Goal: Task Accomplishment & Management: Manage account settings

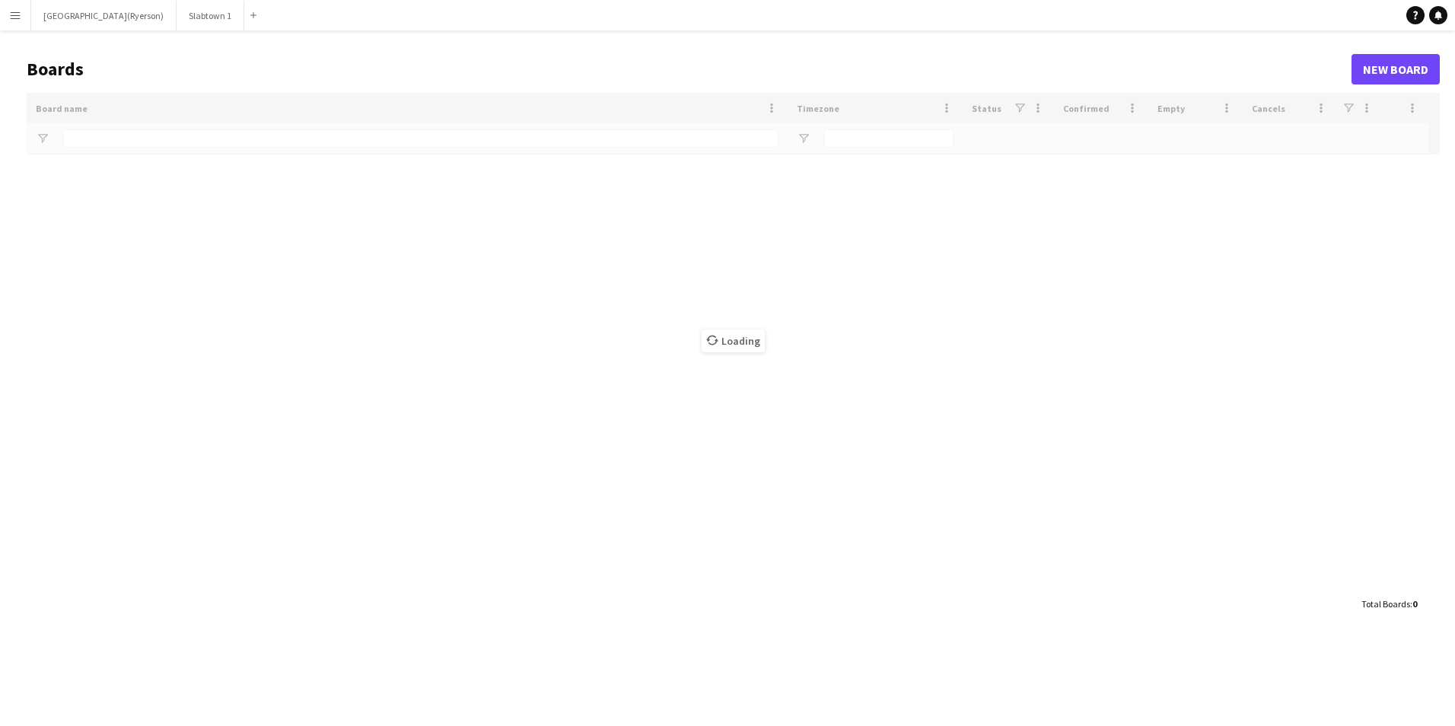
type input "******"
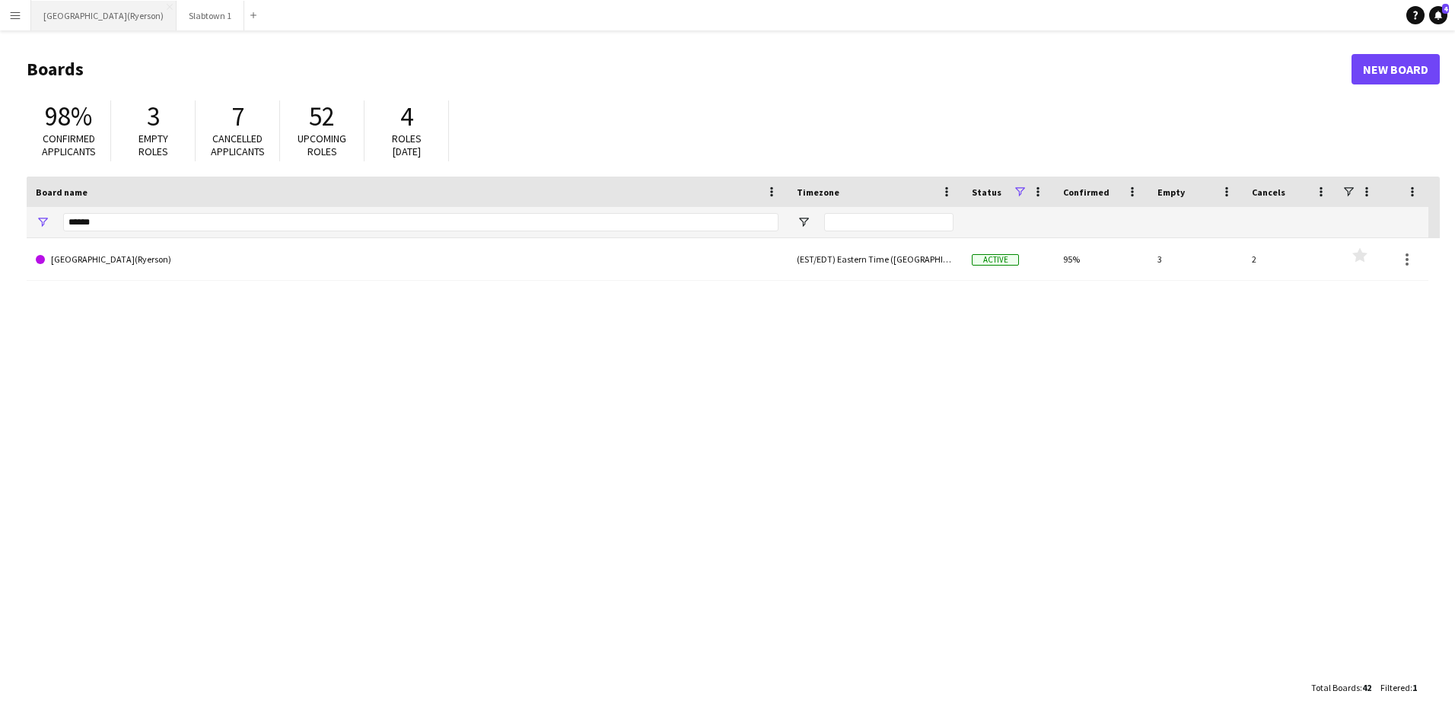
click at [110, 24] on button "[GEOGRAPHIC_DATA](Ryerson) Close" at bounding box center [103, 16] width 145 height 30
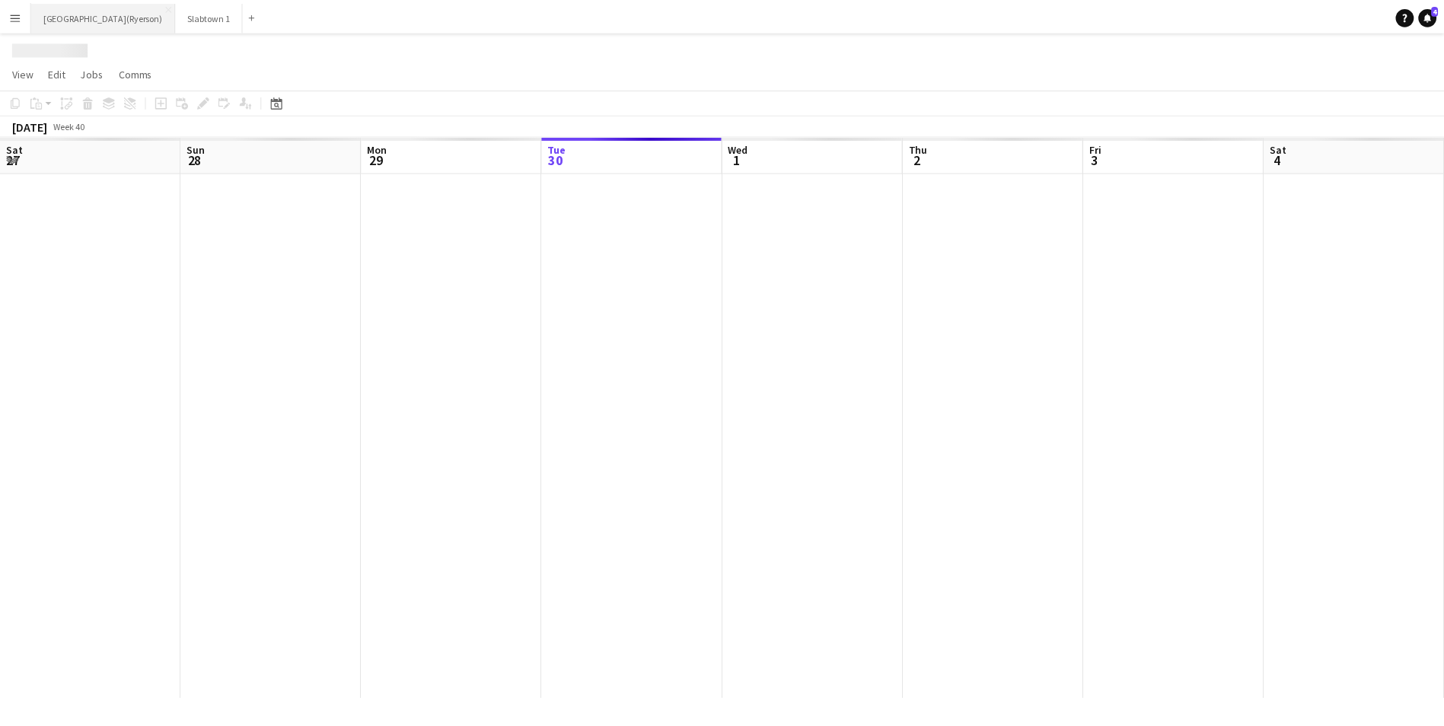
scroll to position [0, 364]
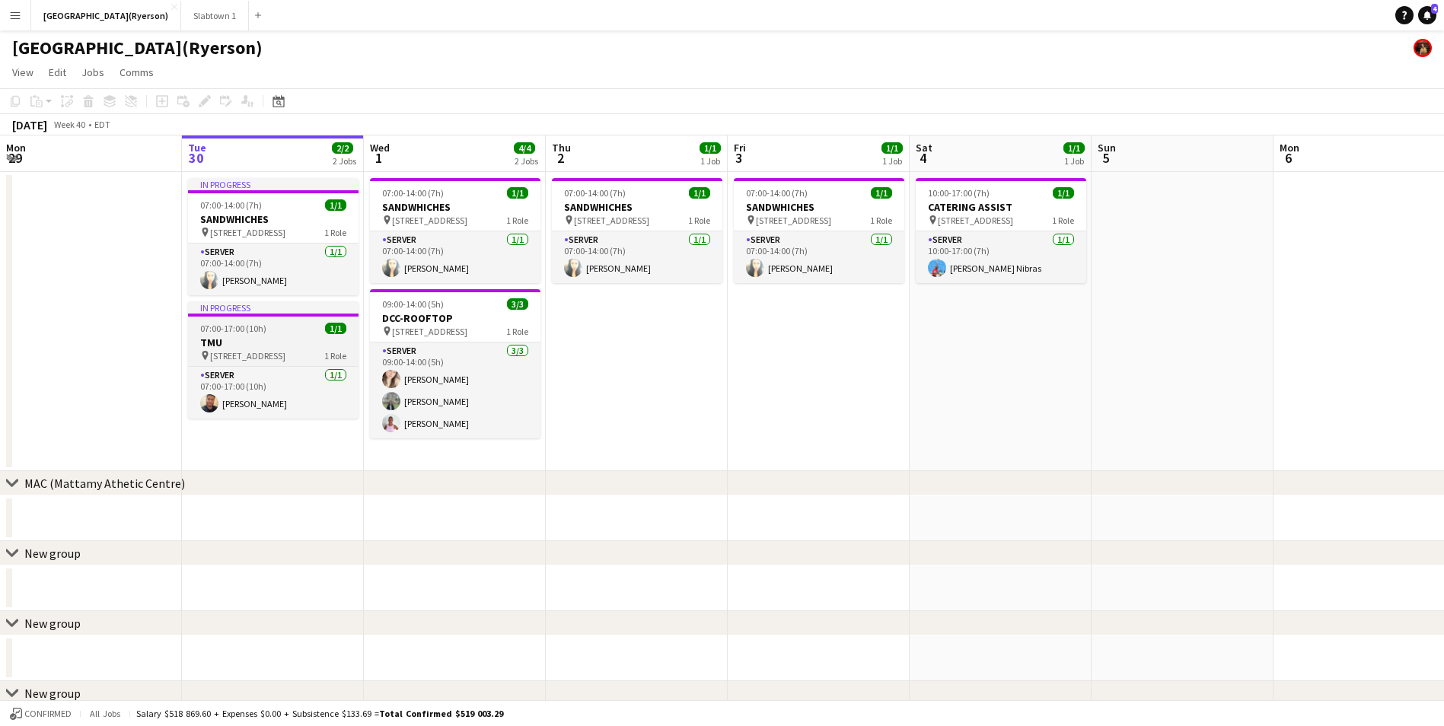
click at [230, 334] on app-job-card "In progress 07:00-17:00 (10h) 1/1 TMU pin [STREET_ADDRESS] Role SERVER [DATE] 0…" at bounding box center [273, 359] width 170 height 117
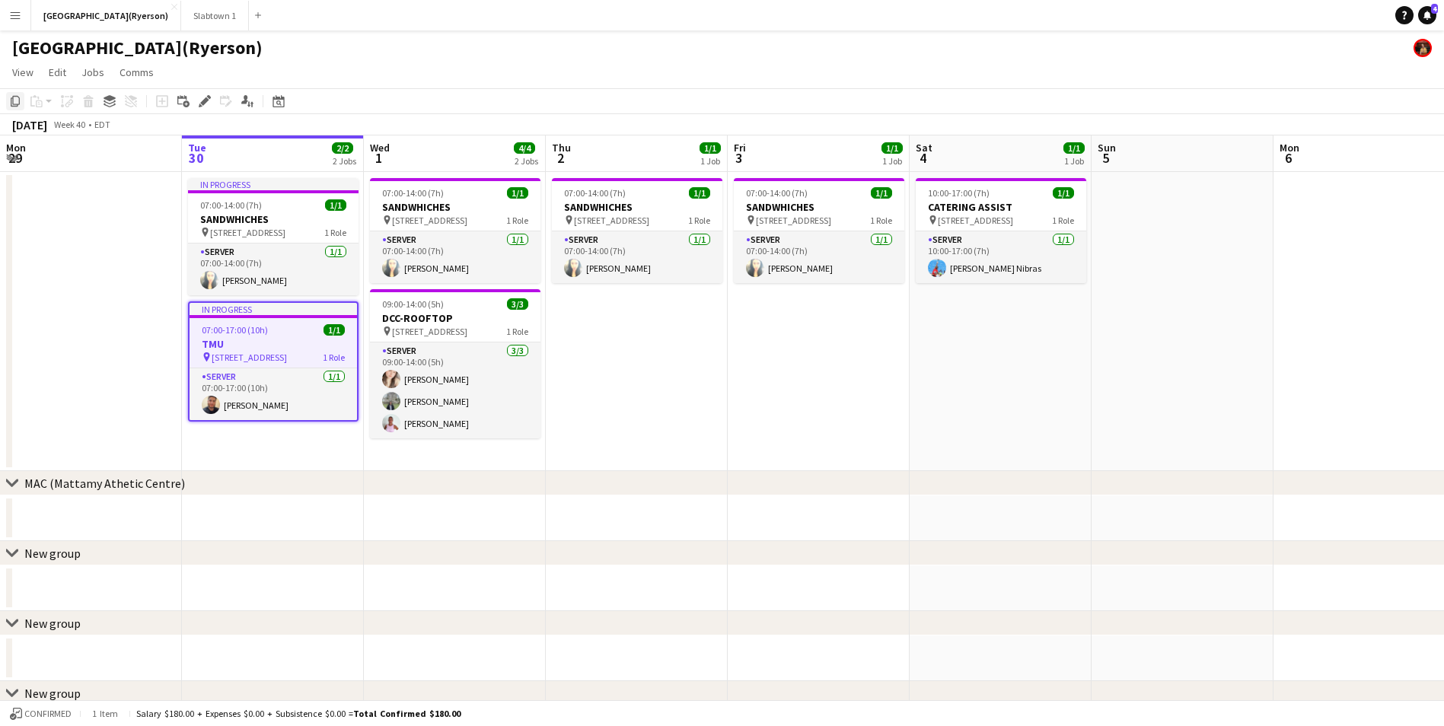
click at [14, 103] on icon "Copy" at bounding box center [15, 101] width 12 height 12
click at [413, 468] on app-date-cell "07:00-14:00 (7h) 1/1 SANDWHICHES pin 380 VICTORIA ST 1 Role SERVER [DATE] 07:00…" at bounding box center [455, 321] width 182 height 299
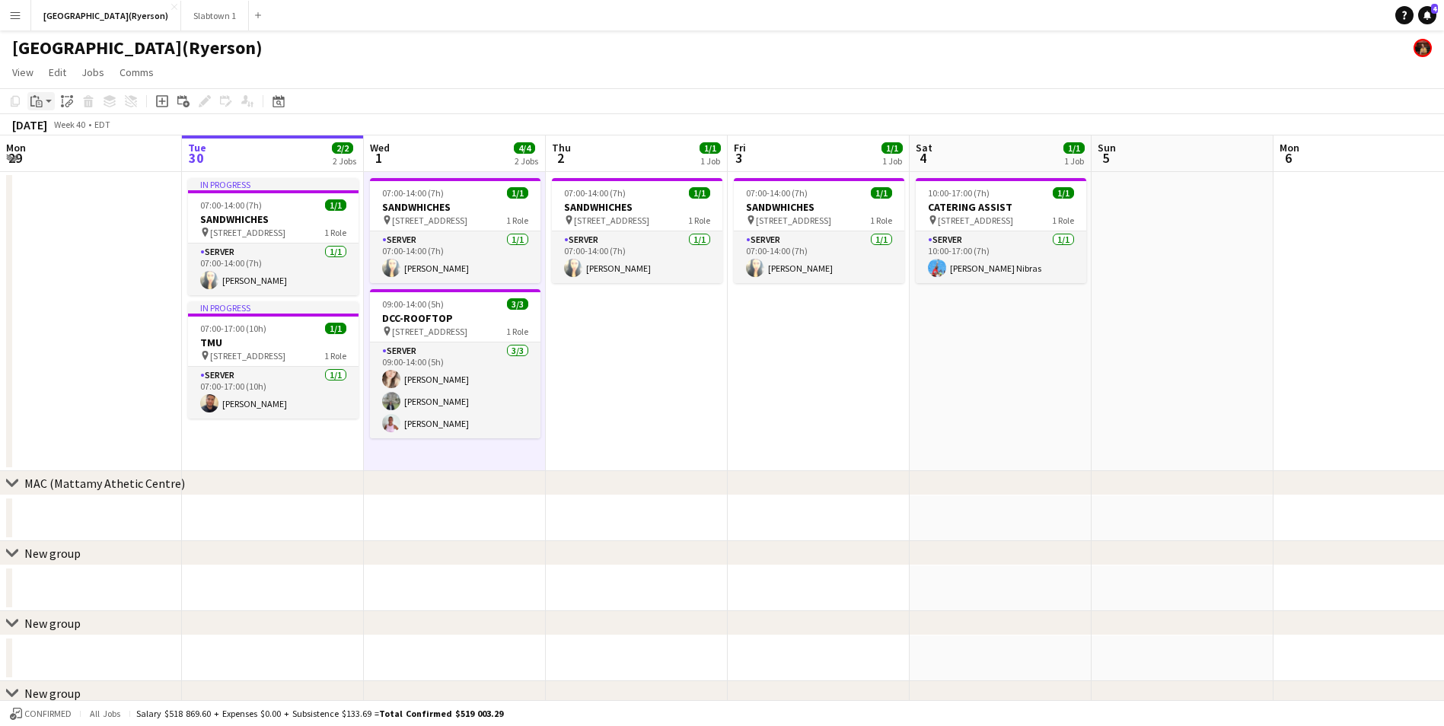
click at [43, 99] on div "Paste" at bounding box center [36, 101] width 18 height 18
click at [75, 156] on link "Paste with crew Ctrl+Shift+V" at bounding box center [111, 156] width 143 height 14
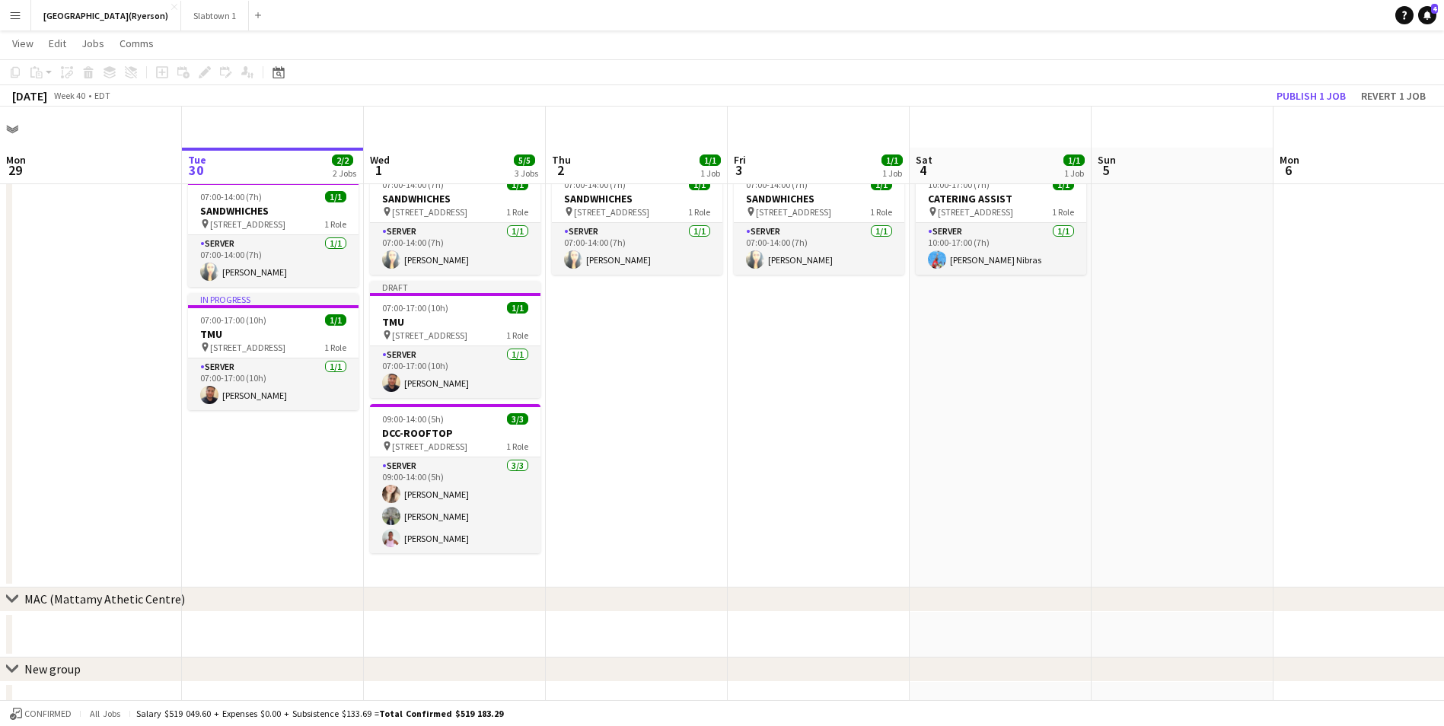
scroll to position [0, 0]
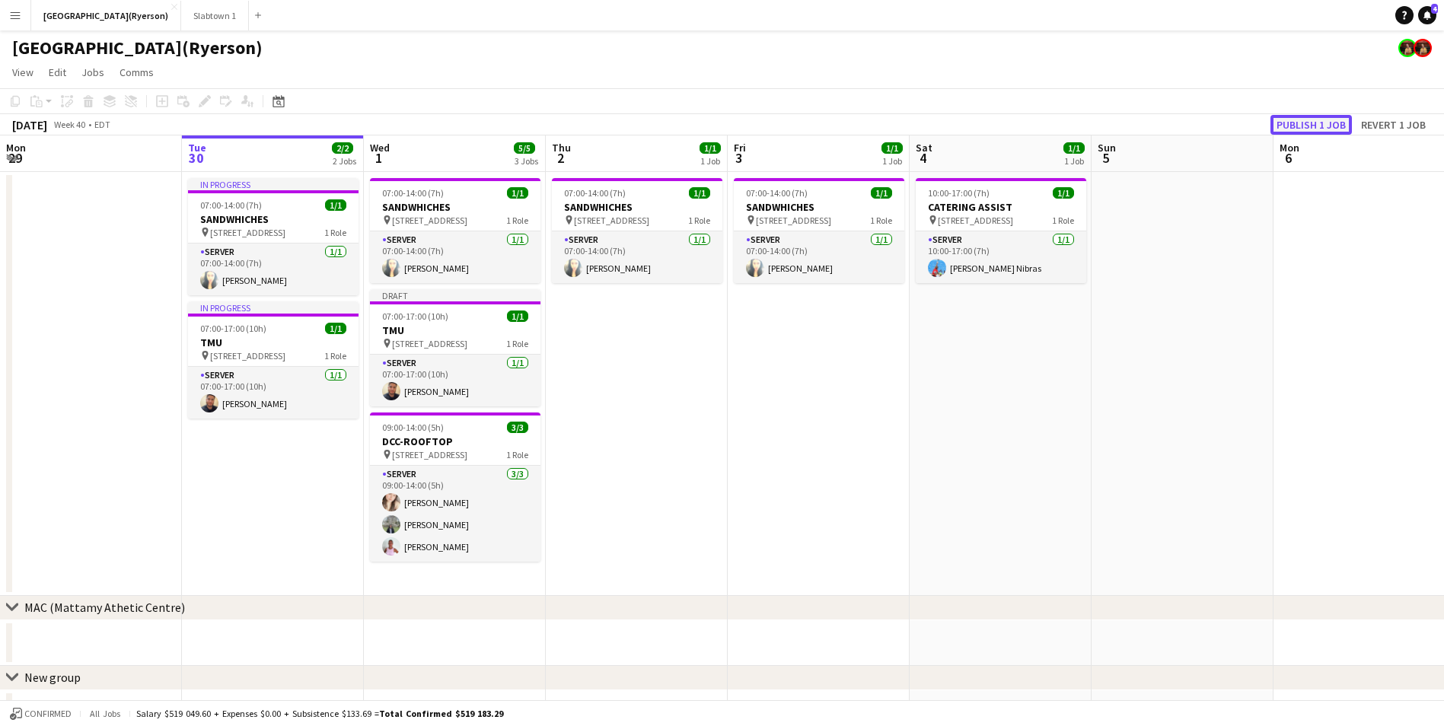
click at [1302, 123] on button "Publish 1 job" at bounding box center [1310, 125] width 81 height 20
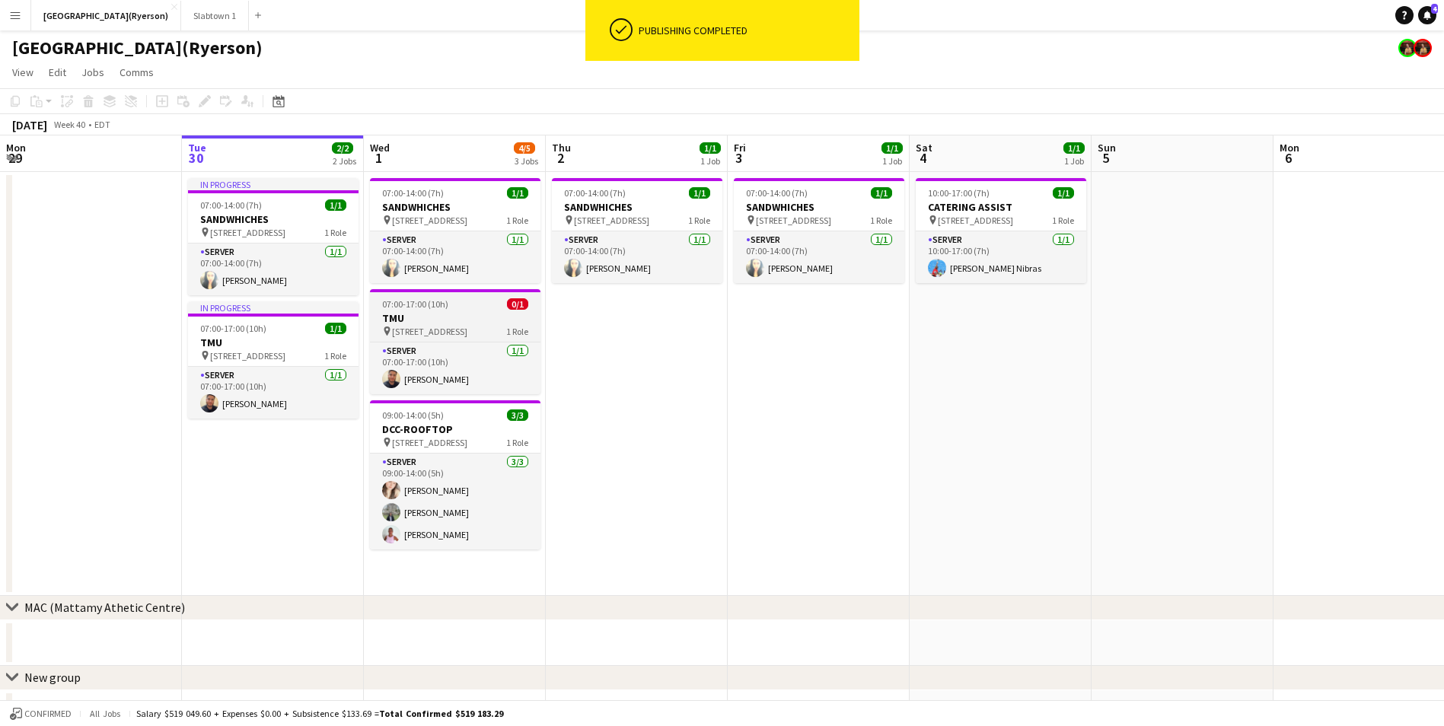
click at [438, 314] on h3 "TMU" at bounding box center [455, 318] width 170 height 14
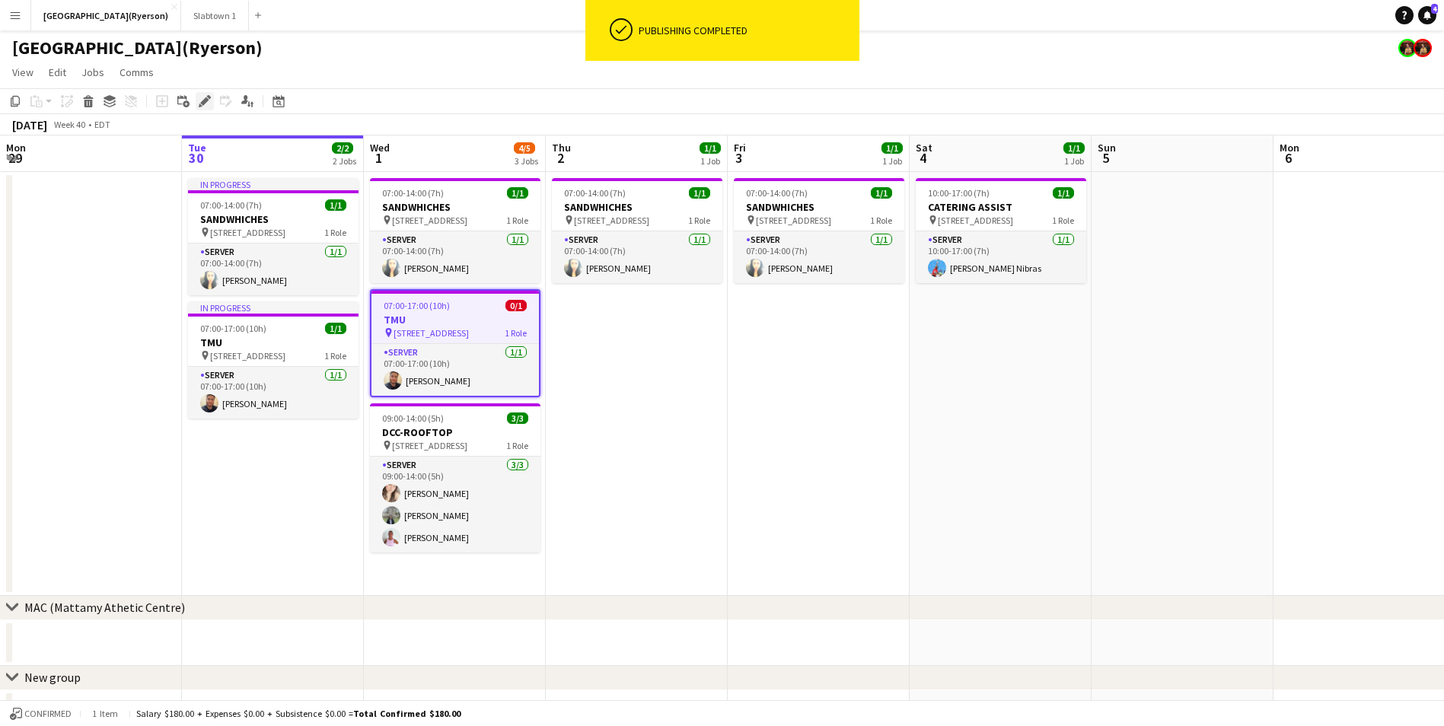
click at [201, 98] on icon "Edit" at bounding box center [205, 101] width 12 height 12
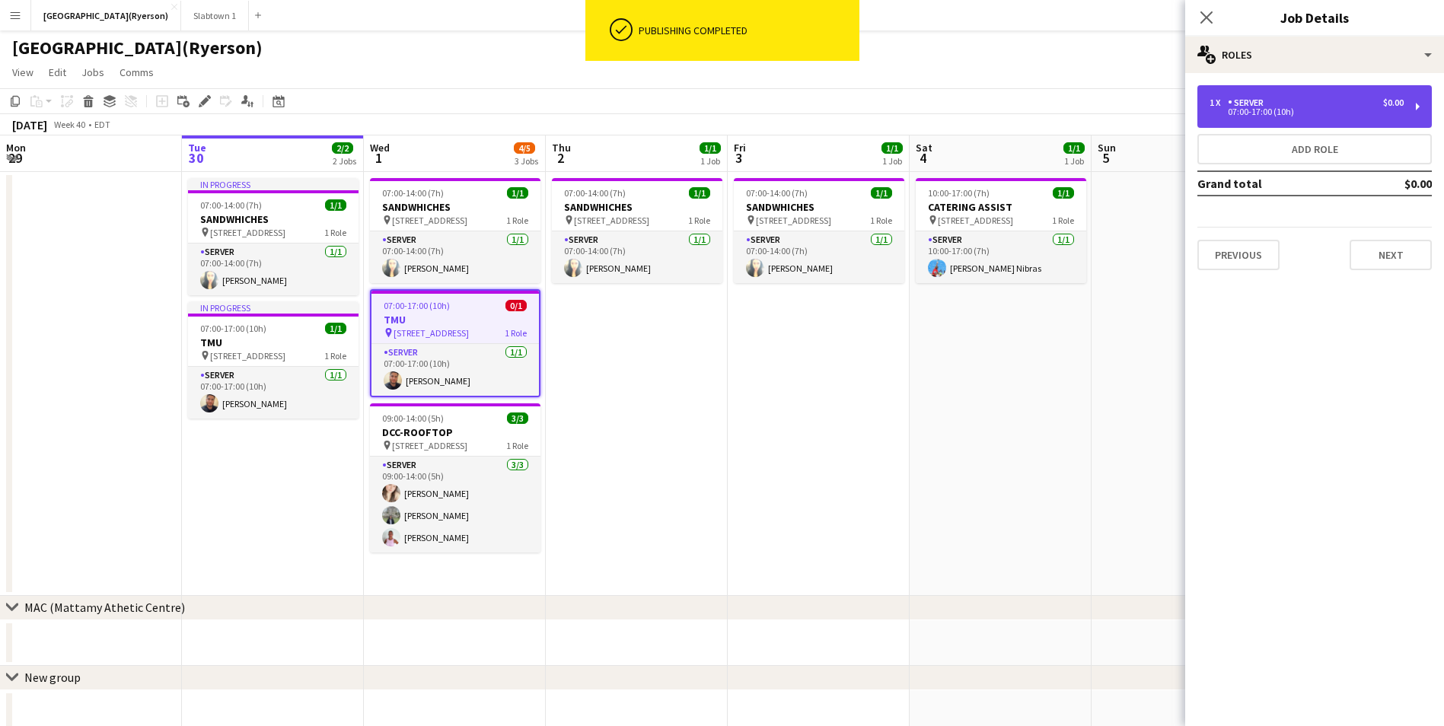
click at [1307, 113] on div "07:00-17:00 (10h)" at bounding box center [1306, 112] width 194 height 8
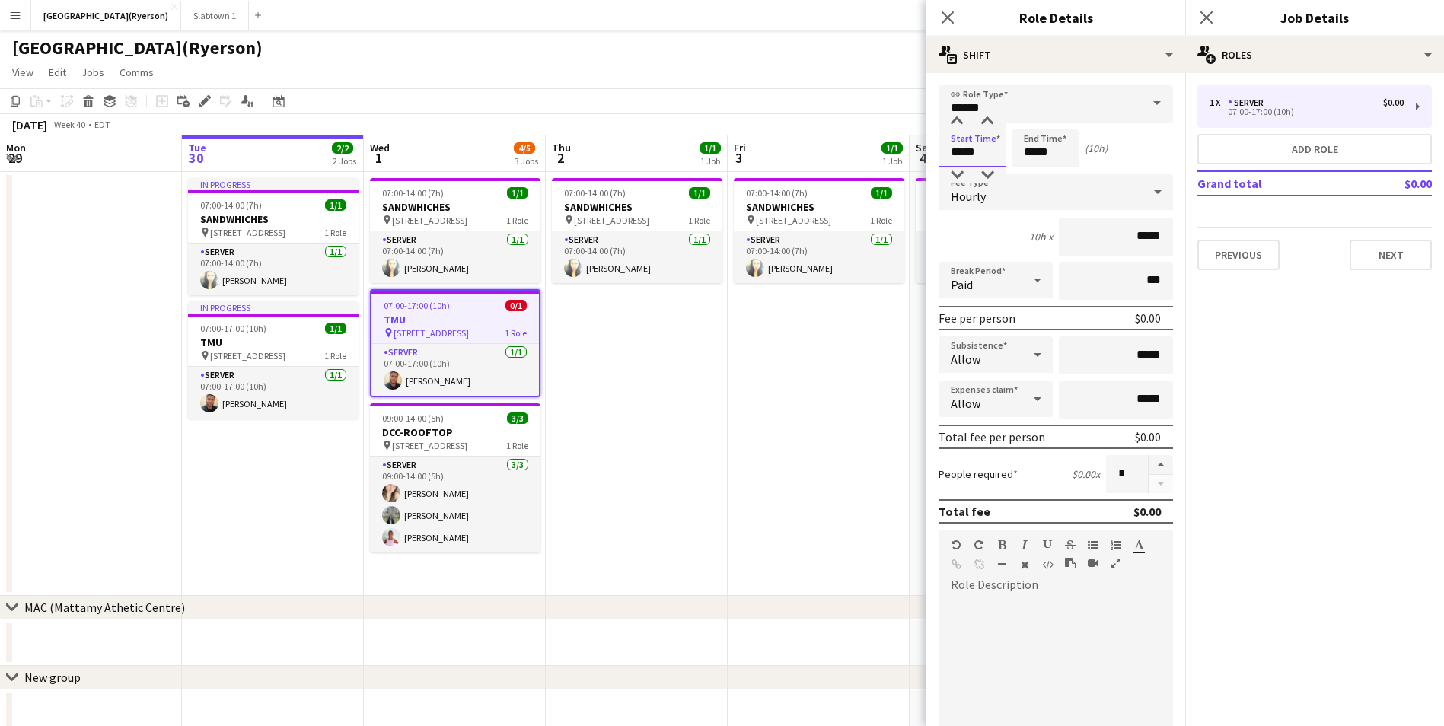
click at [963, 151] on input "*****" at bounding box center [971, 148] width 67 height 38
type input "*****"
click at [959, 127] on div at bounding box center [956, 121] width 30 height 15
drag, startPoint x: 1027, startPoint y: 148, endPoint x: 1035, endPoint y: 161, distance: 15.0
click at [1028, 148] on input "*****" at bounding box center [1044, 148] width 67 height 38
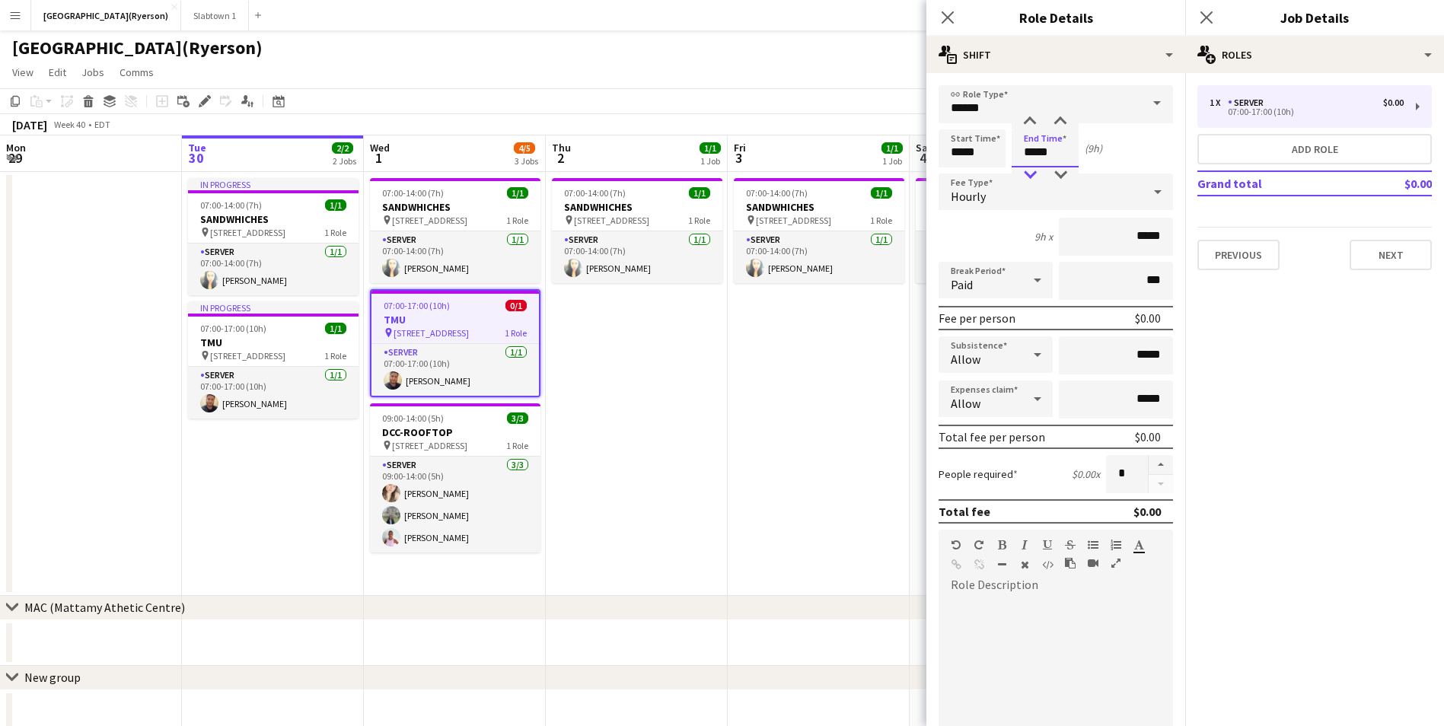
click at [1027, 170] on div at bounding box center [1029, 174] width 30 height 15
type input "*****"
click at [1027, 170] on div at bounding box center [1029, 174] width 30 height 15
click at [948, 17] on icon at bounding box center [947, 17] width 14 height 14
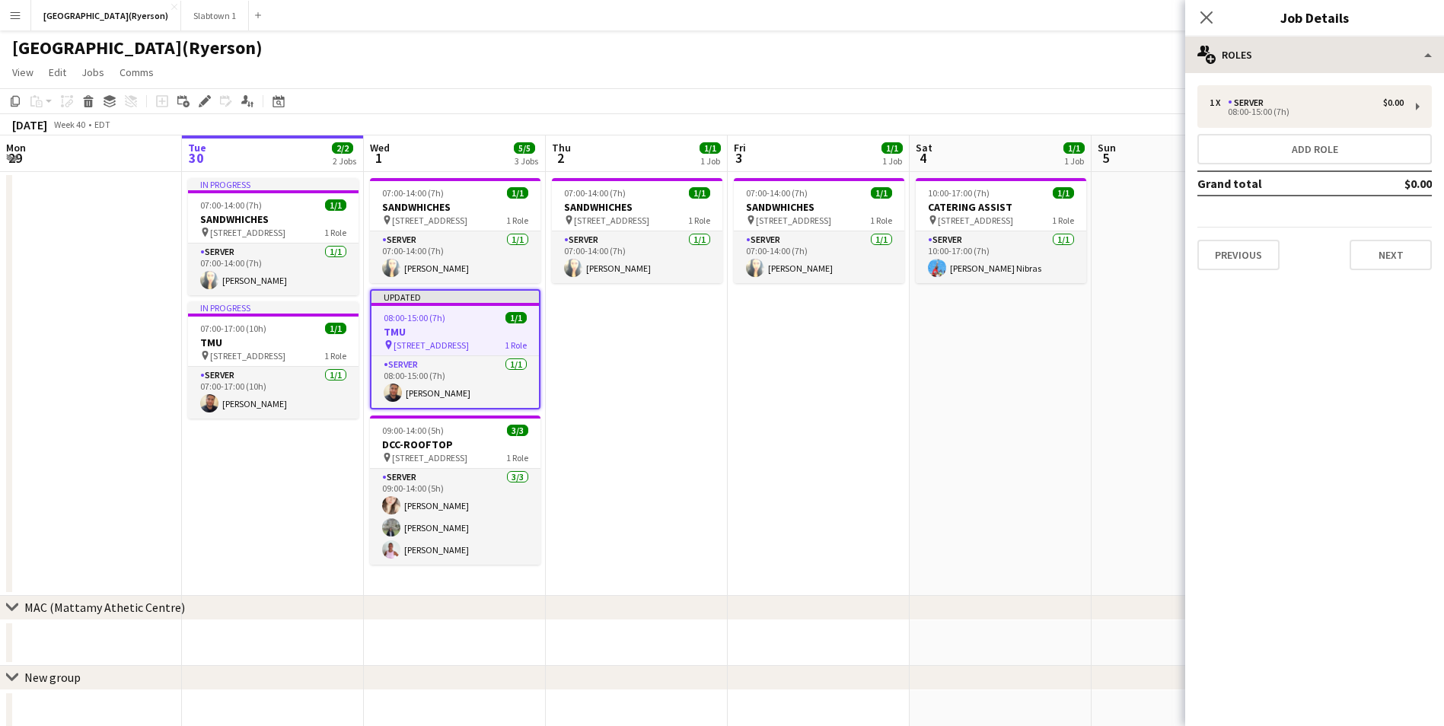
drag, startPoint x: 1202, startPoint y: 8, endPoint x: 1269, endPoint y: 67, distance: 89.0
click at [1202, 10] on app-icon "Close pop-in" at bounding box center [1206, 17] width 18 height 18
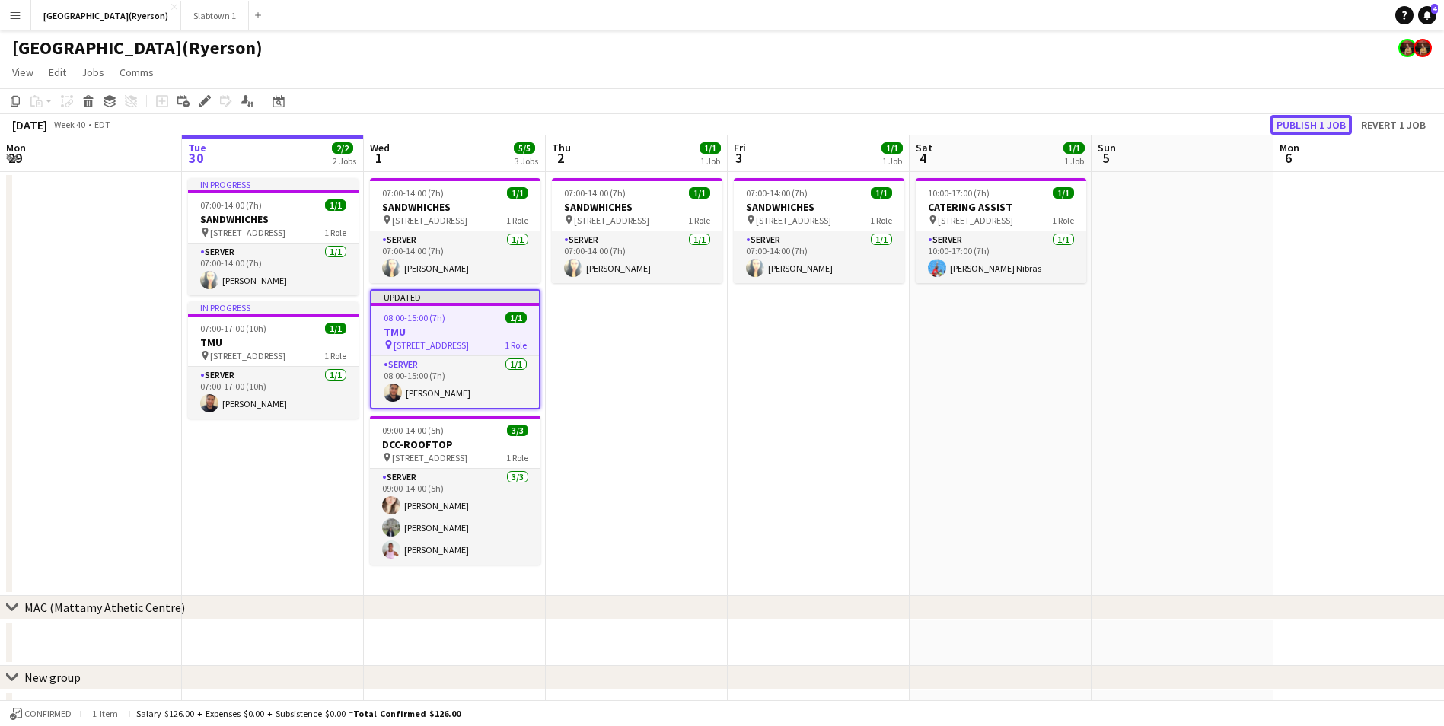
click at [1320, 127] on button "Publish 1 job" at bounding box center [1310, 125] width 81 height 20
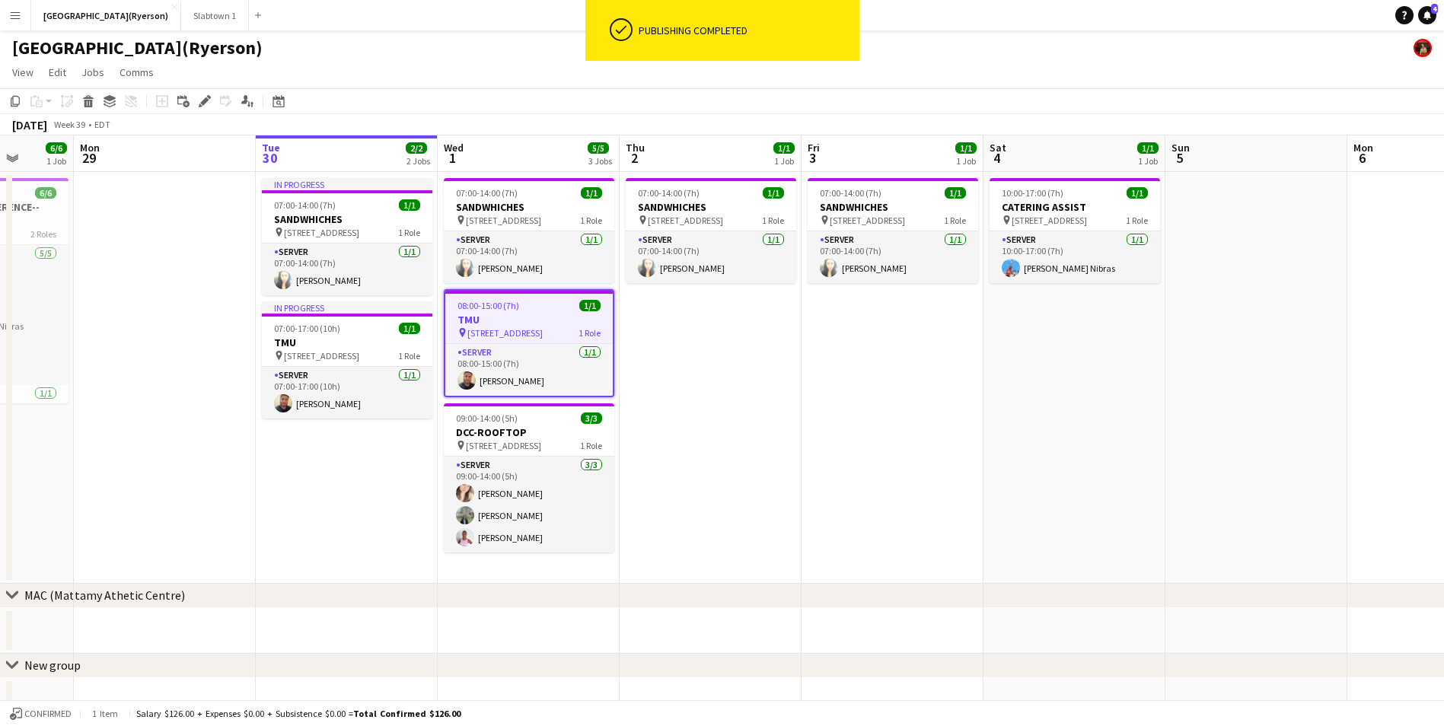
drag, startPoint x: 690, startPoint y: 433, endPoint x: 755, endPoint y: 428, distance: 64.8
click at [755, 428] on app-calendar-viewport "Fri 26 7/7 1 Job Sat 27 6/6 1 Job Sun 28 6/6 1 Job Mon 29 Tue 30 2/2 2 Jobs Wed…" at bounding box center [722, 581] width 1444 height 893
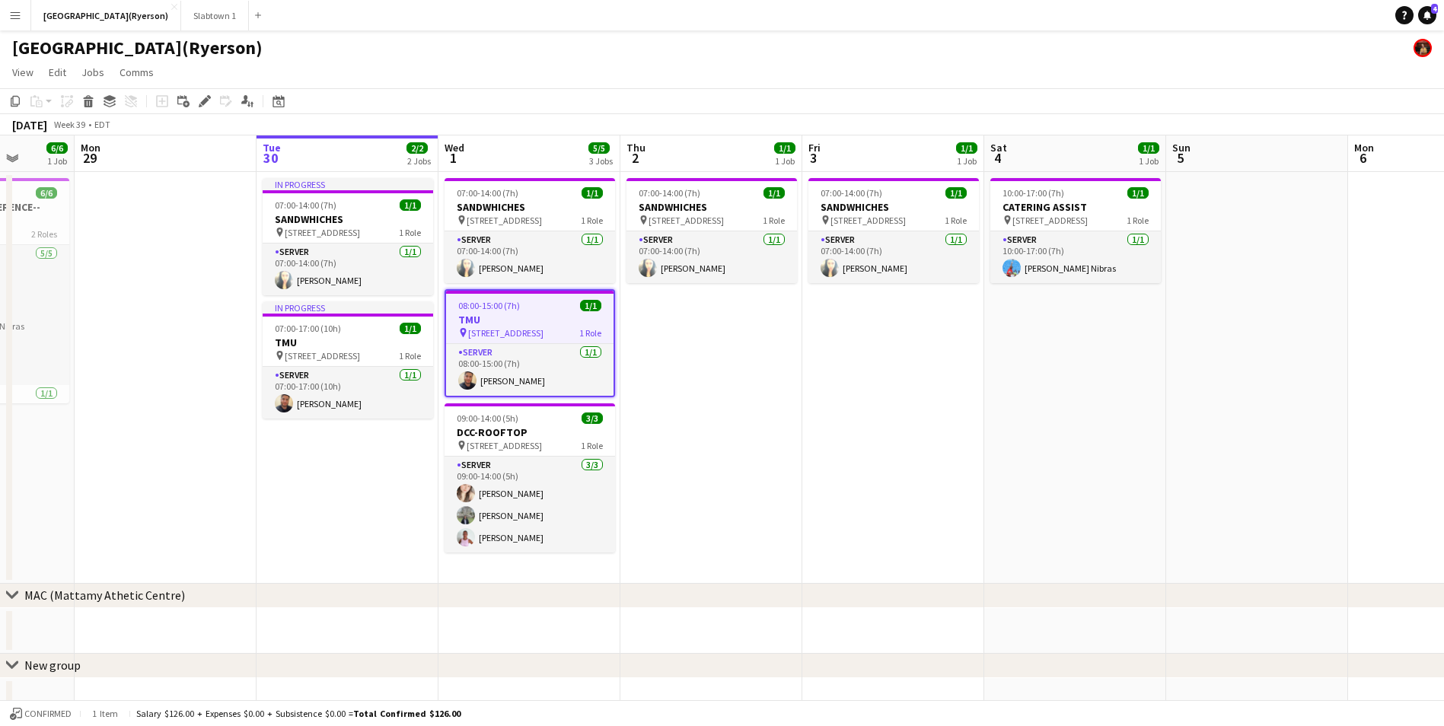
click at [491, 305] on span "08:00-15:00 (7h)" at bounding box center [489, 305] width 62 height 11
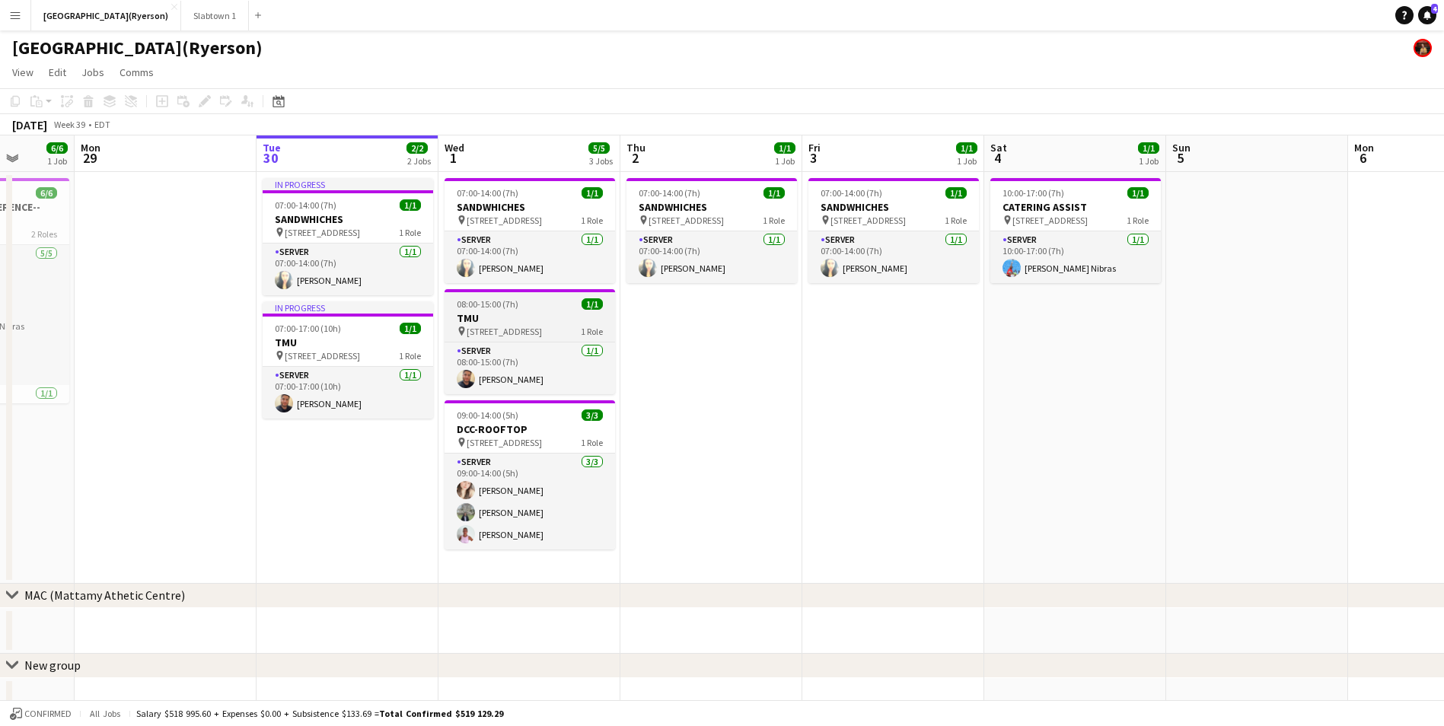
click at [493, 312] on h3 "TMU" at bounding box center [529, 318] width 170 height 14
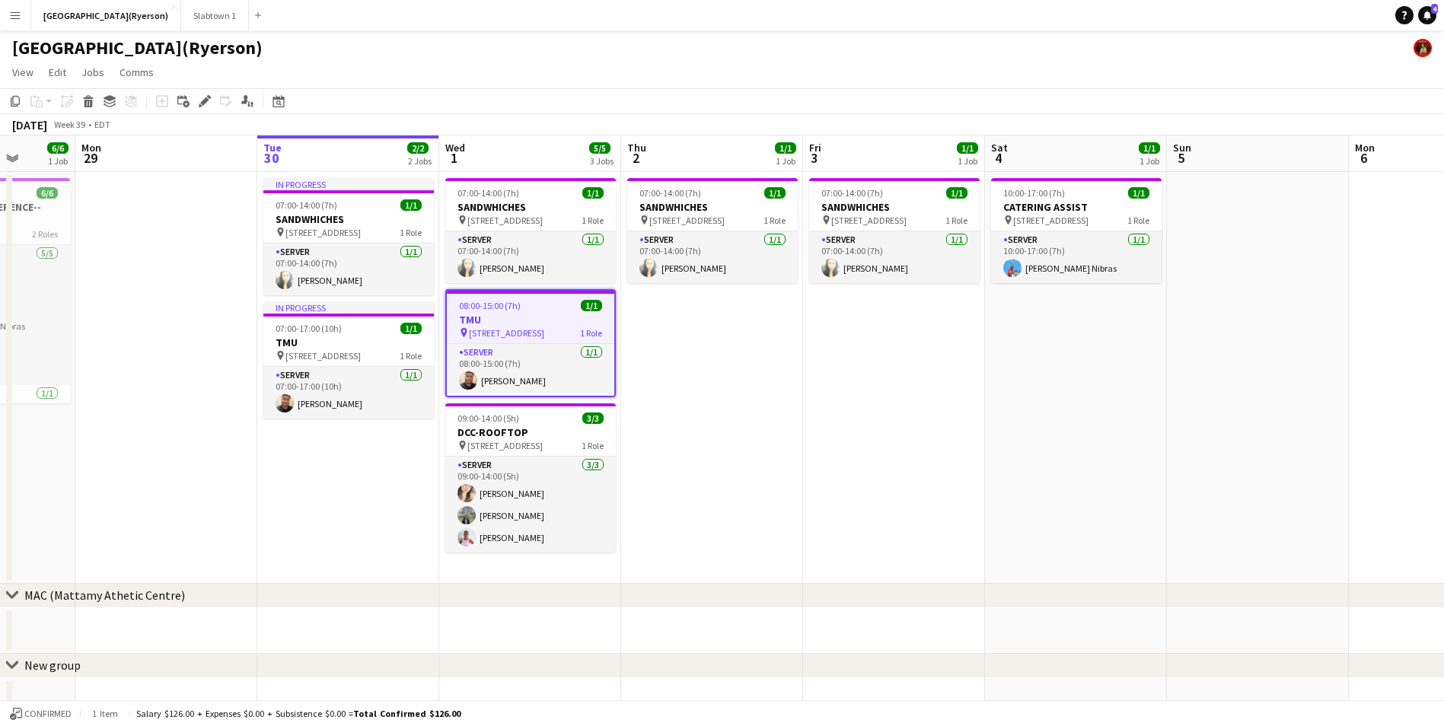
click at [698, 316] on app-date-cell "07:00-14:00 (7h) 1/1 SANDWHICHES pin [STREET_ADDRESS] Role SERVER [DATE] 07:00-…" at bounding box center [712, 378] width 182 height 412
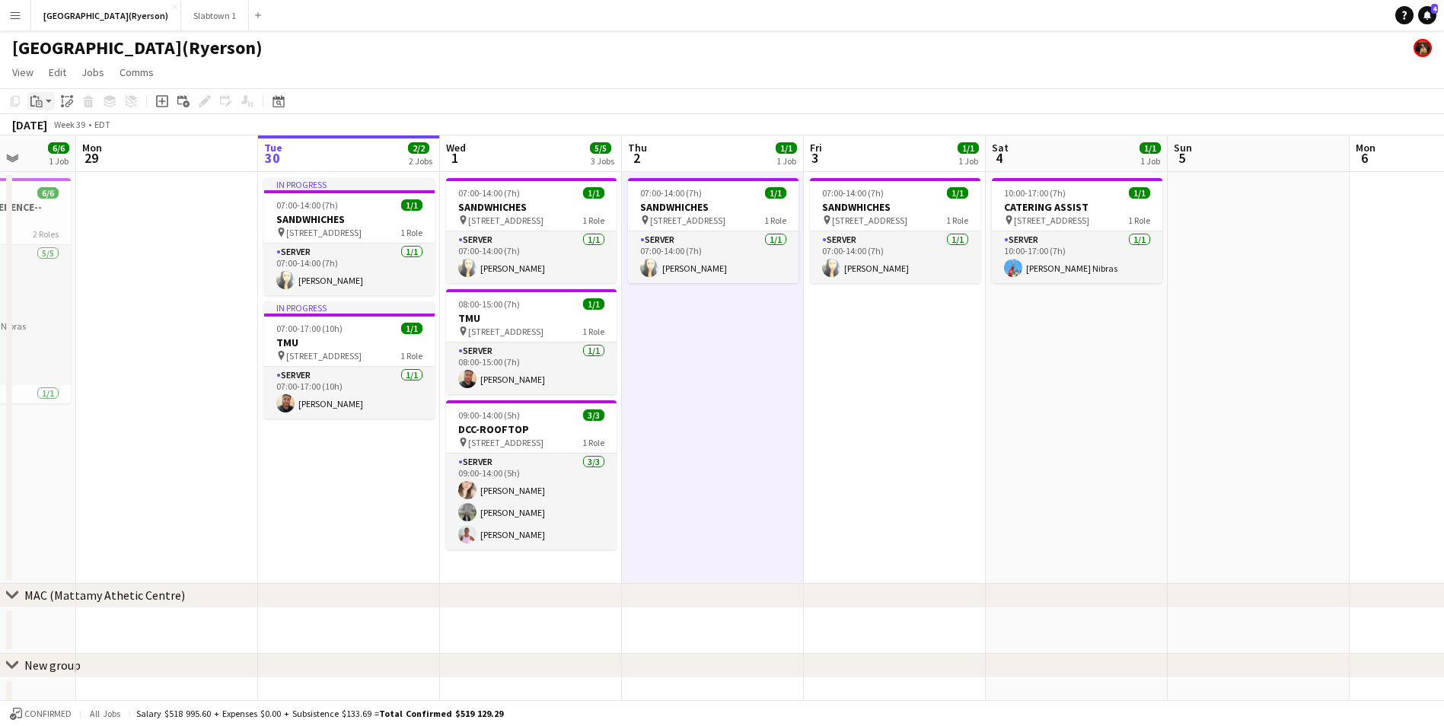
click at [38, 104] on icon at bounding box center [39, 104] width 3 height 1
click at [67, 152] on link "Paste with crew Ctrl+Shift+V" at bounding box center [111, 156] width 143 height 14
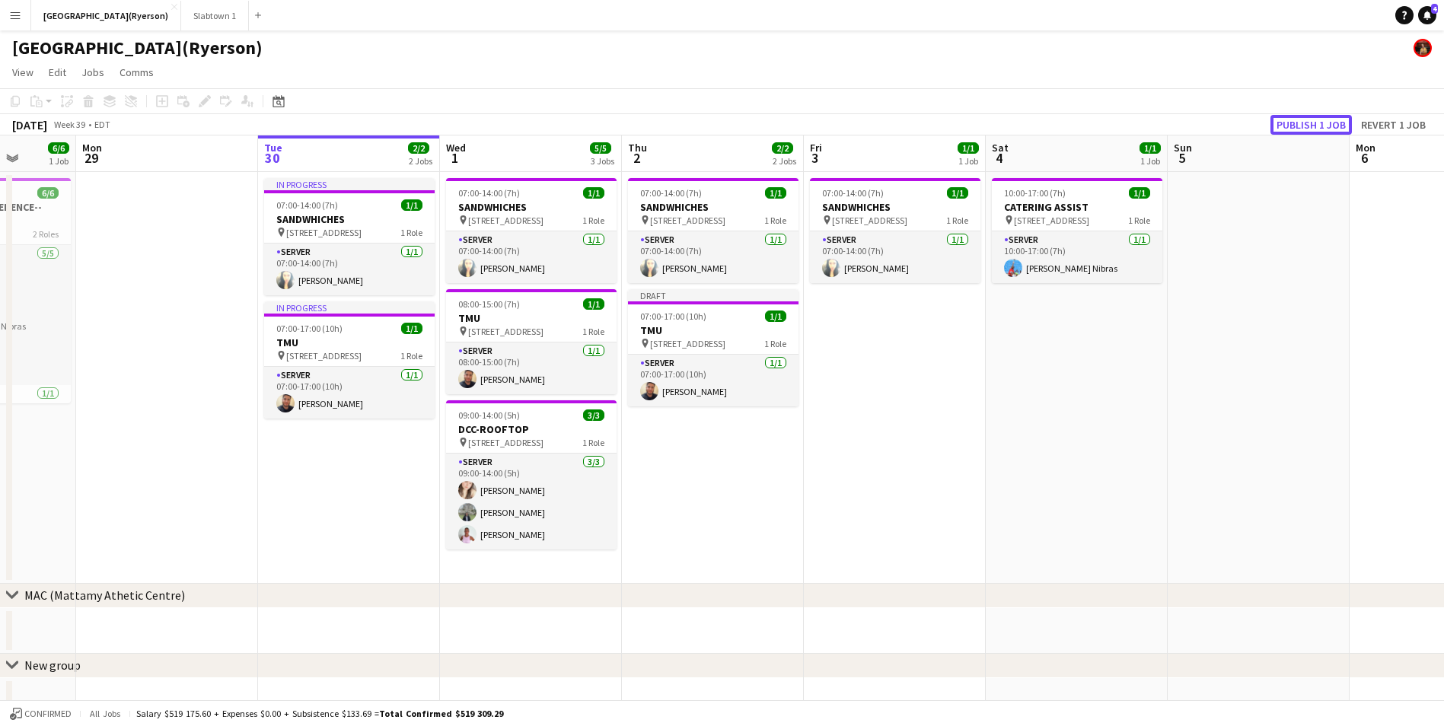
drag, startPoint x: 1294, startPoint y: 118, endPoint x: 1250, endPoint y: 149, distance: 54.7
click at [1294, 118] on button "Publish 1 job" at bounding box center [1310, 125] width 81 height 20
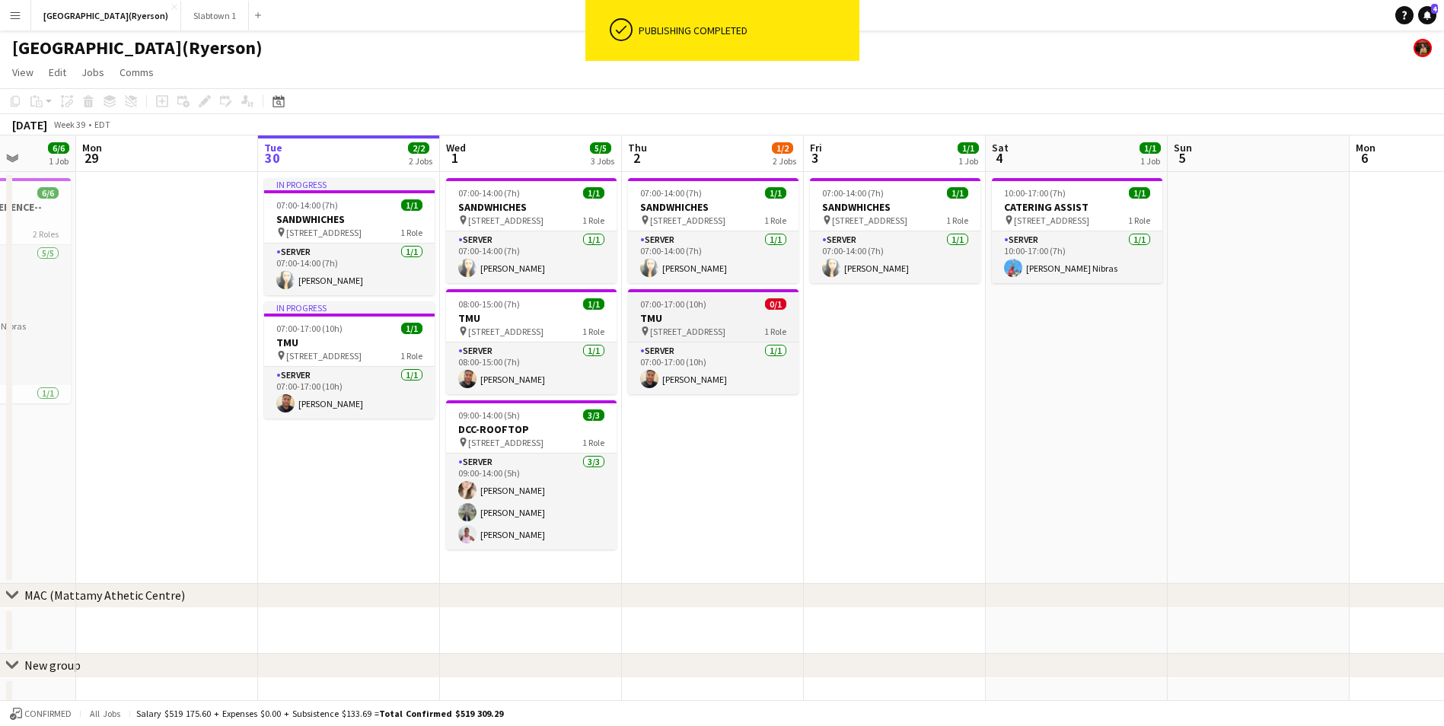
click at [709, 316] on h3 "TMU" at bounding box center [713, 318] width 170 height 14
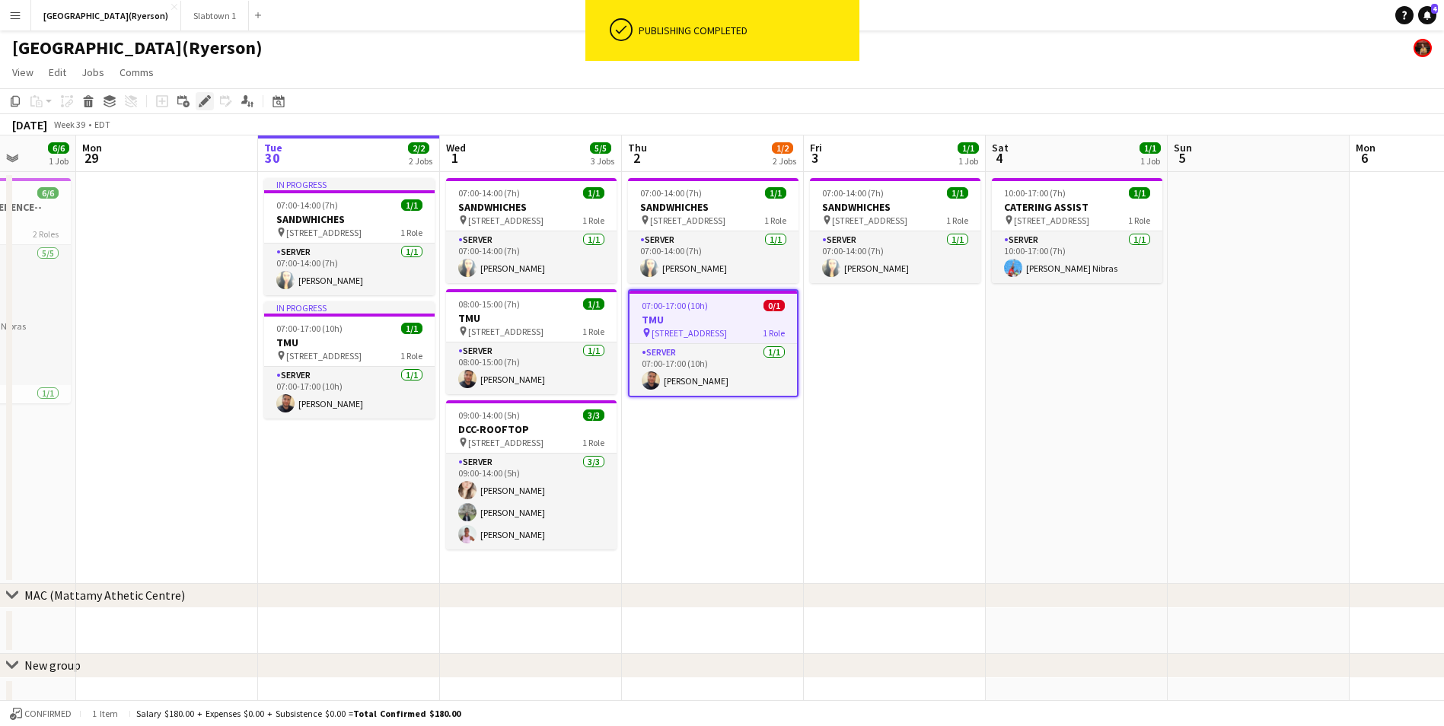
click at [204, 96] on icon "Edit" at bounding box center [205, 101] width 12 height 12
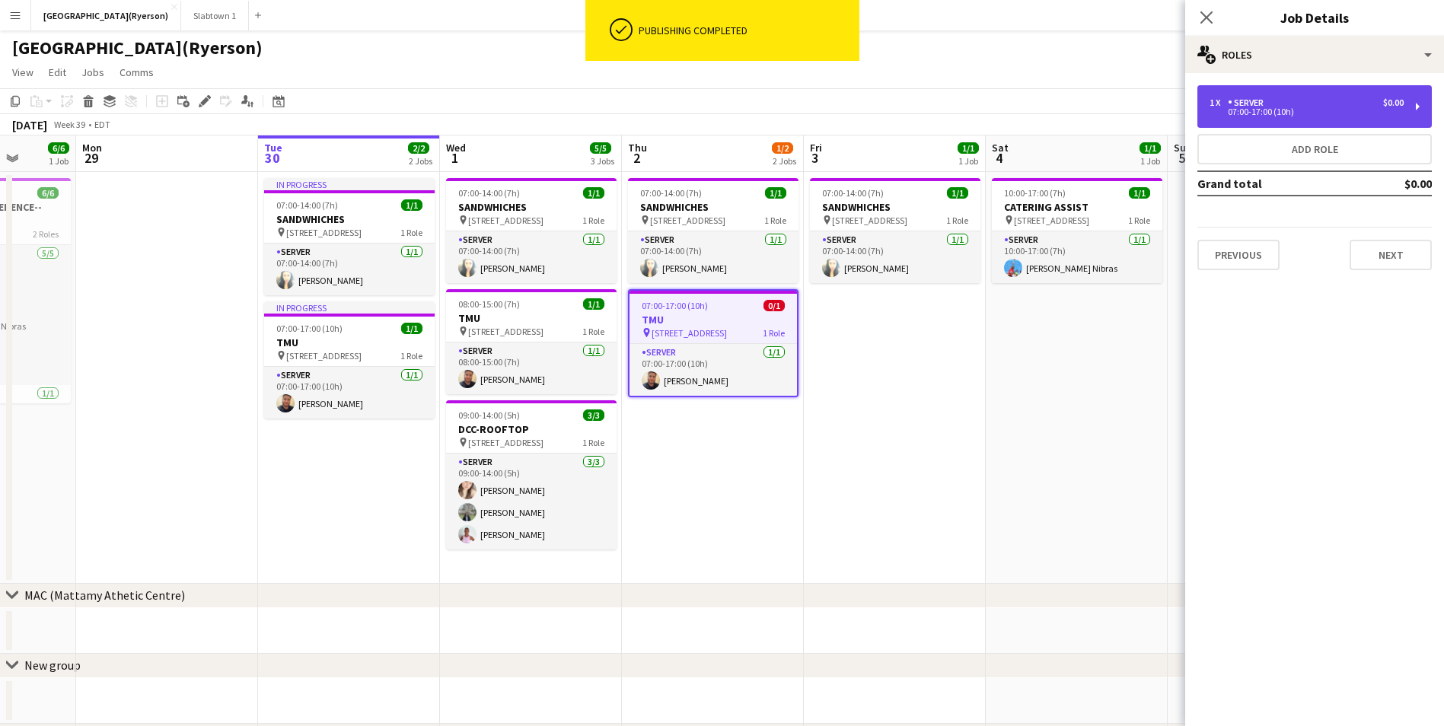
click at [1220, 105] on div "1 x" at bounding box center [1218, 102] width 18 height 11
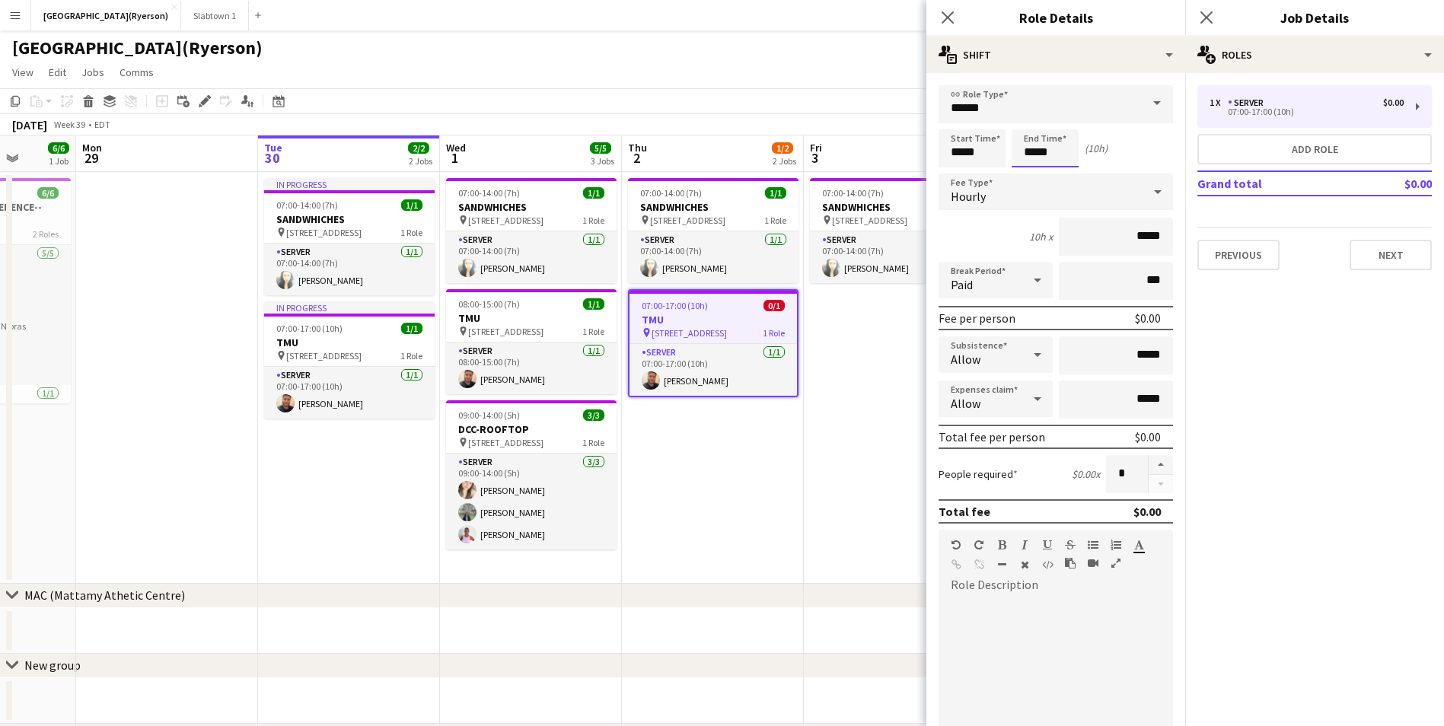
click at [1042, 151] on input "*****" at bounding box center [1044, 148] width 67 height 38
click at [1031, 167] on div at bounding box center [1029, 174] width 30 height 15
type input "*****"
click at [1031, 167] on div at bounding box center [1029, 174] width 30 height 15
click at [951, 16] on icon "Close pop-in" at bounding box center [947, 17] width 14 height 14
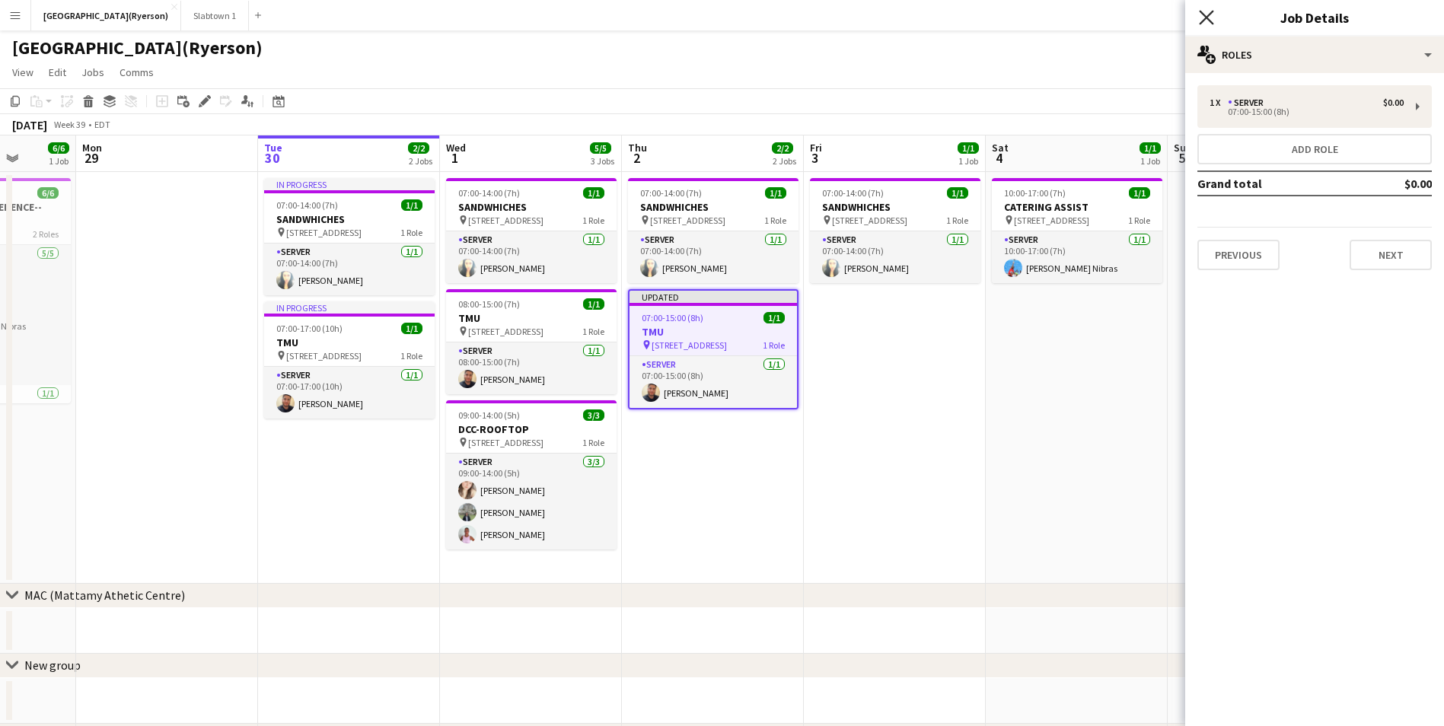
click at [1205, 18] on icon "Close pop-in" at bounding box center [1206, 17] width 14 height 14
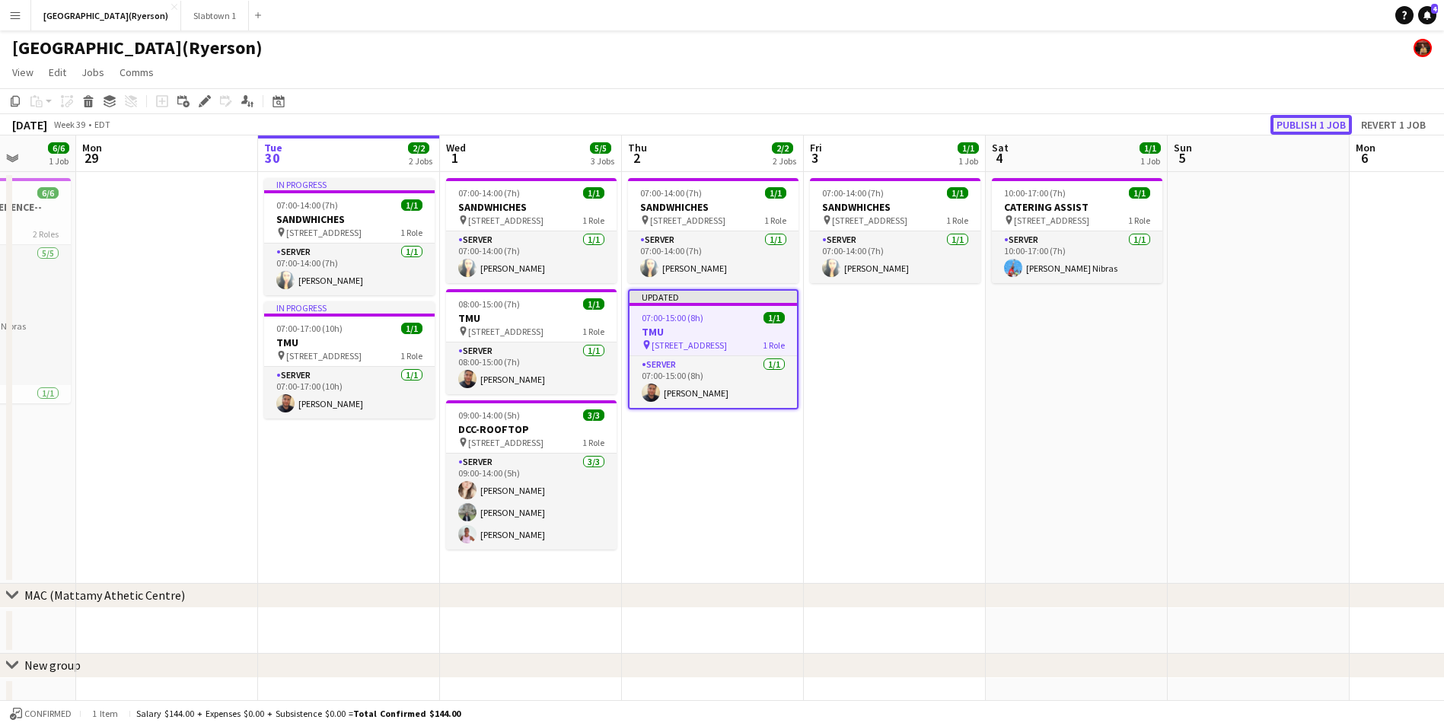
click at [1307, 119] on button "Publish 1 job" at bounding box center [1310, 125] width 81 height 20
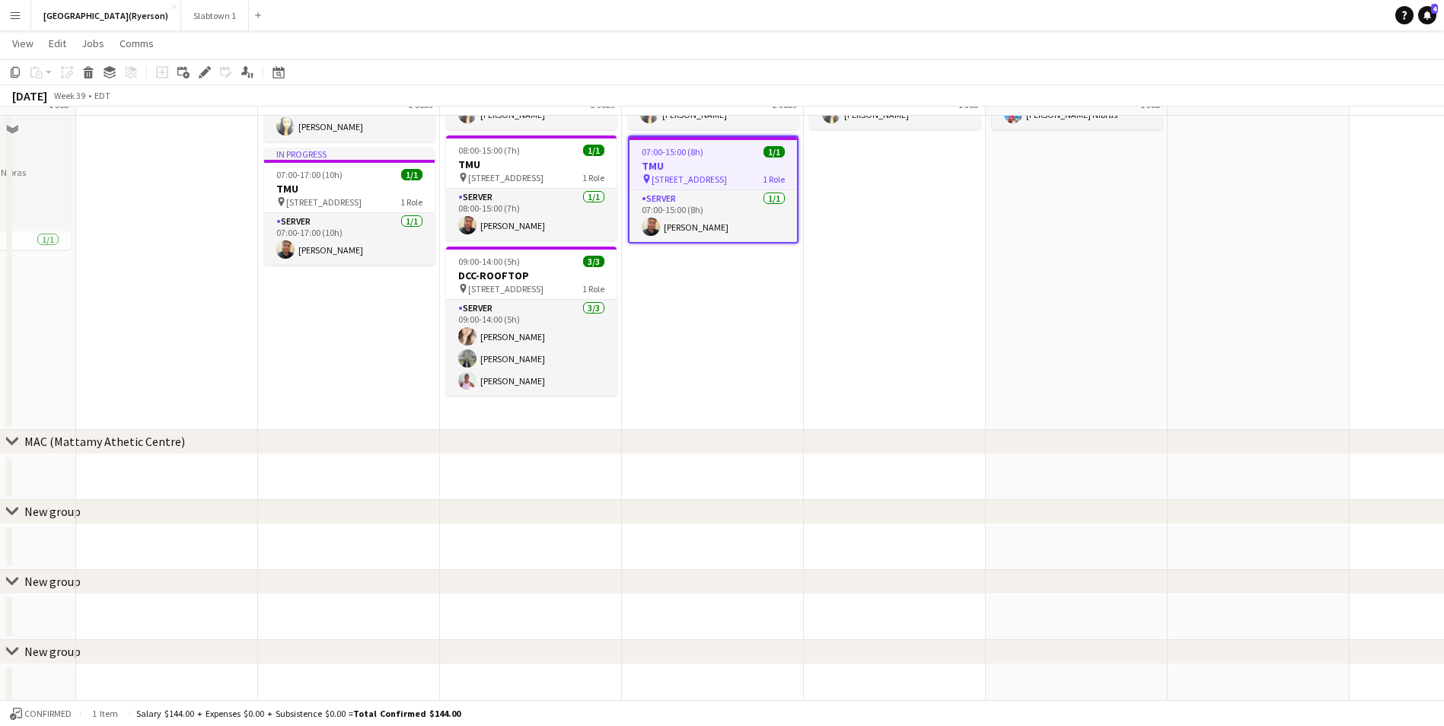
scroll to position [0, 0]
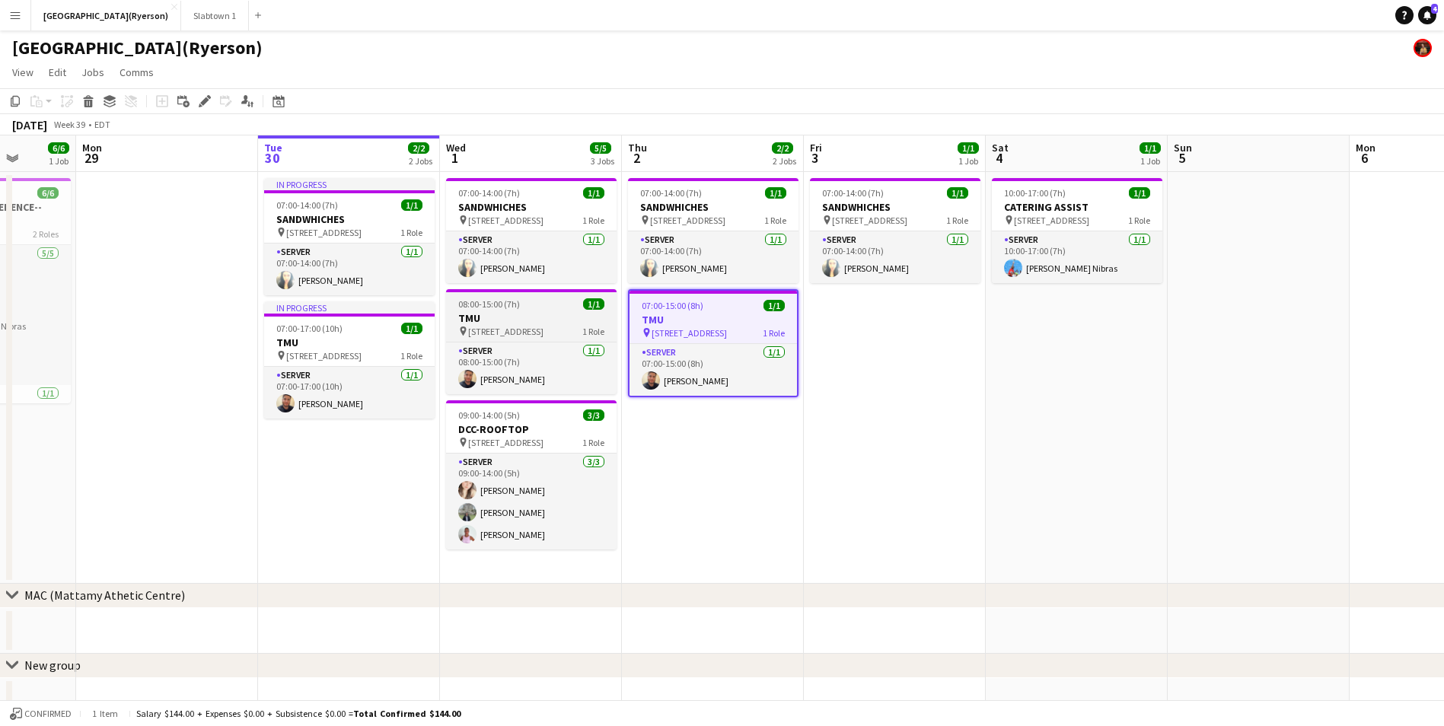
click at [519, 316] on h3 "TMU" at bounding box center [531, 318] width 170 height 14
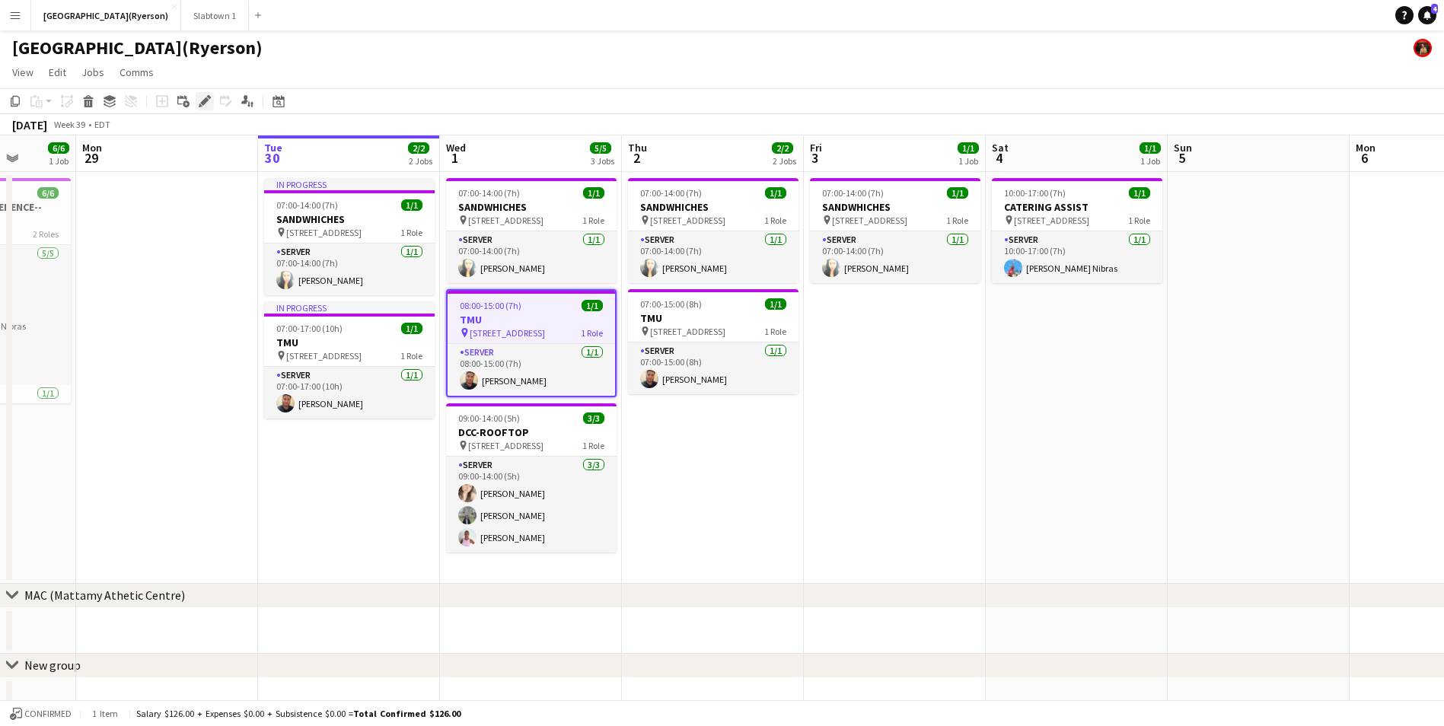
click at [202, 107] on icon "Edit" at bounding box center [205, 101] width 12 height 12
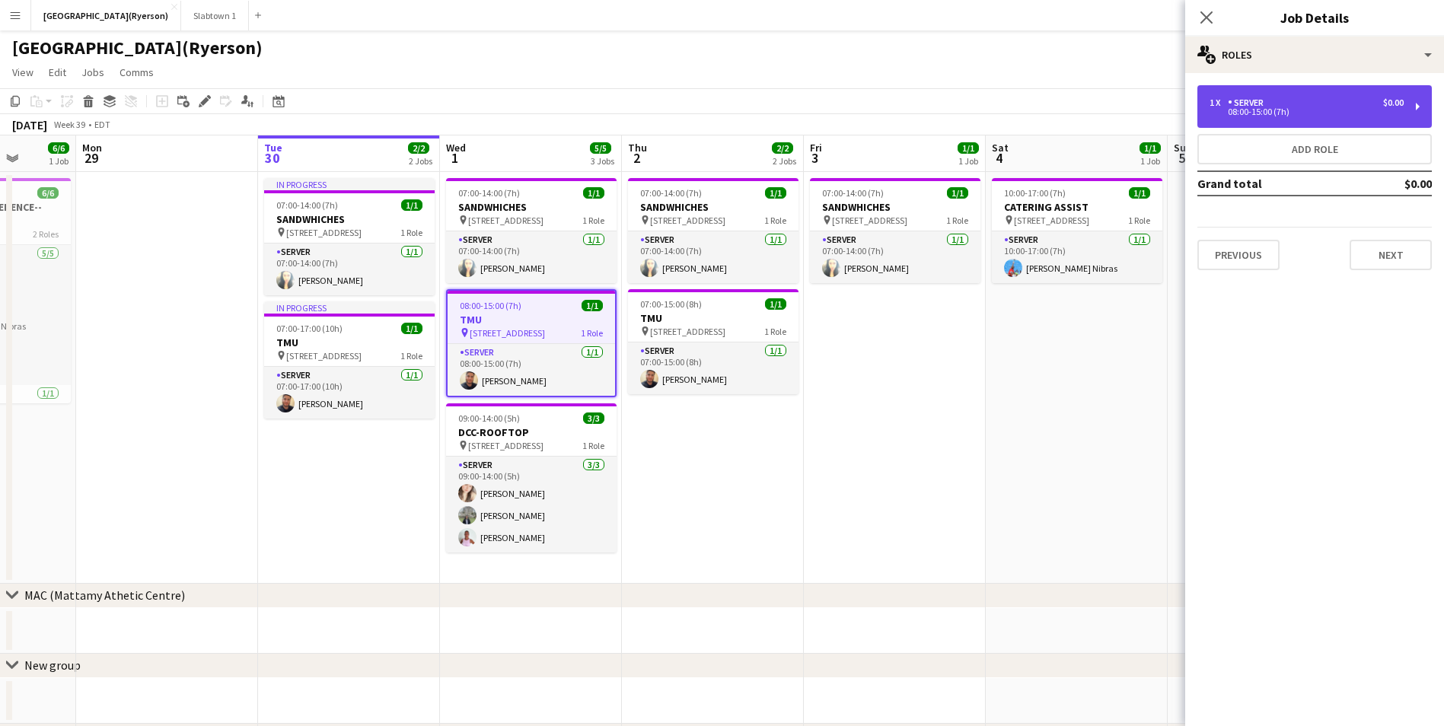
click at [1233, 114] on div "08:00-15:00 (7h)" at bounding box center [1306, 112] width 194 height 8
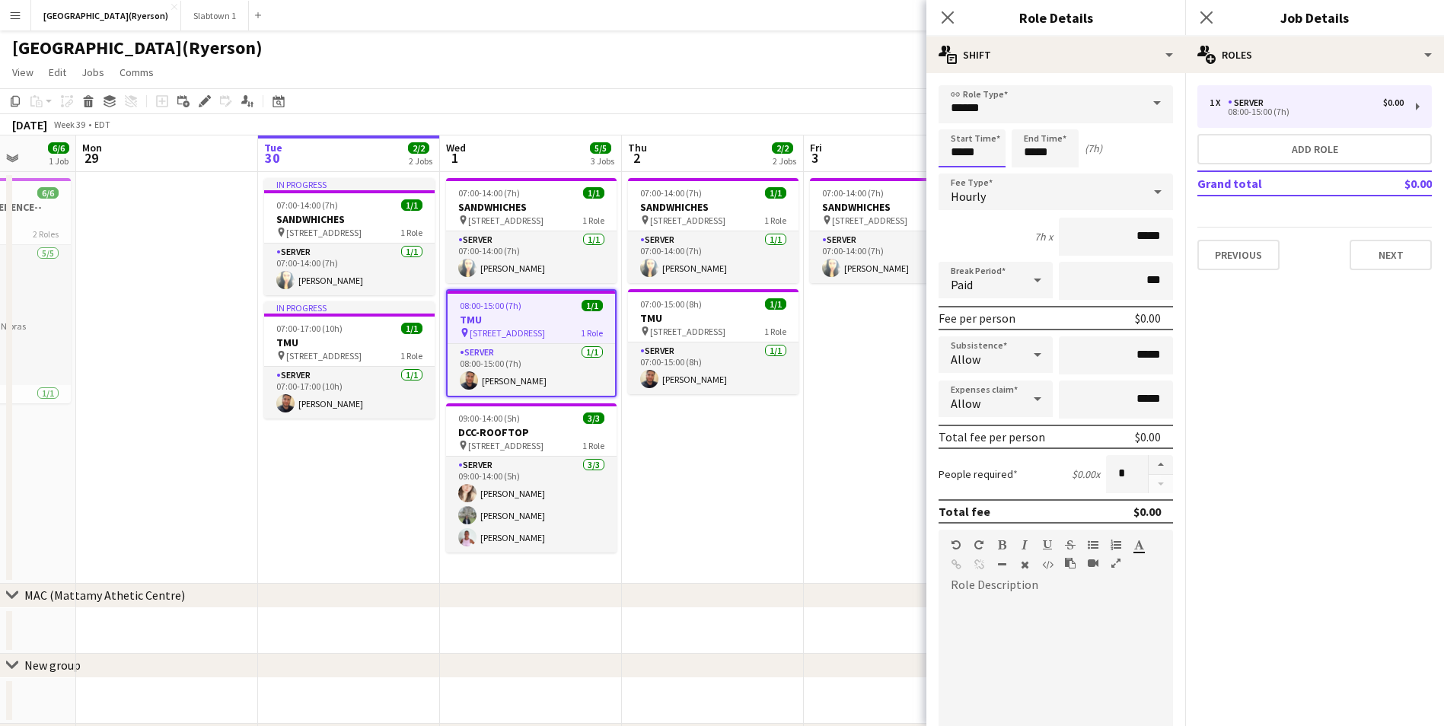
click at [976, 161] on input "*****" at bounding box center [971, 148] width 67 height 38
type input "*****"
click at [953, 122] on div at bounding box center [956, 121] width 30 height 15
click at [946, 15] on icon at bounding box center [947, 17] width 14 height 14
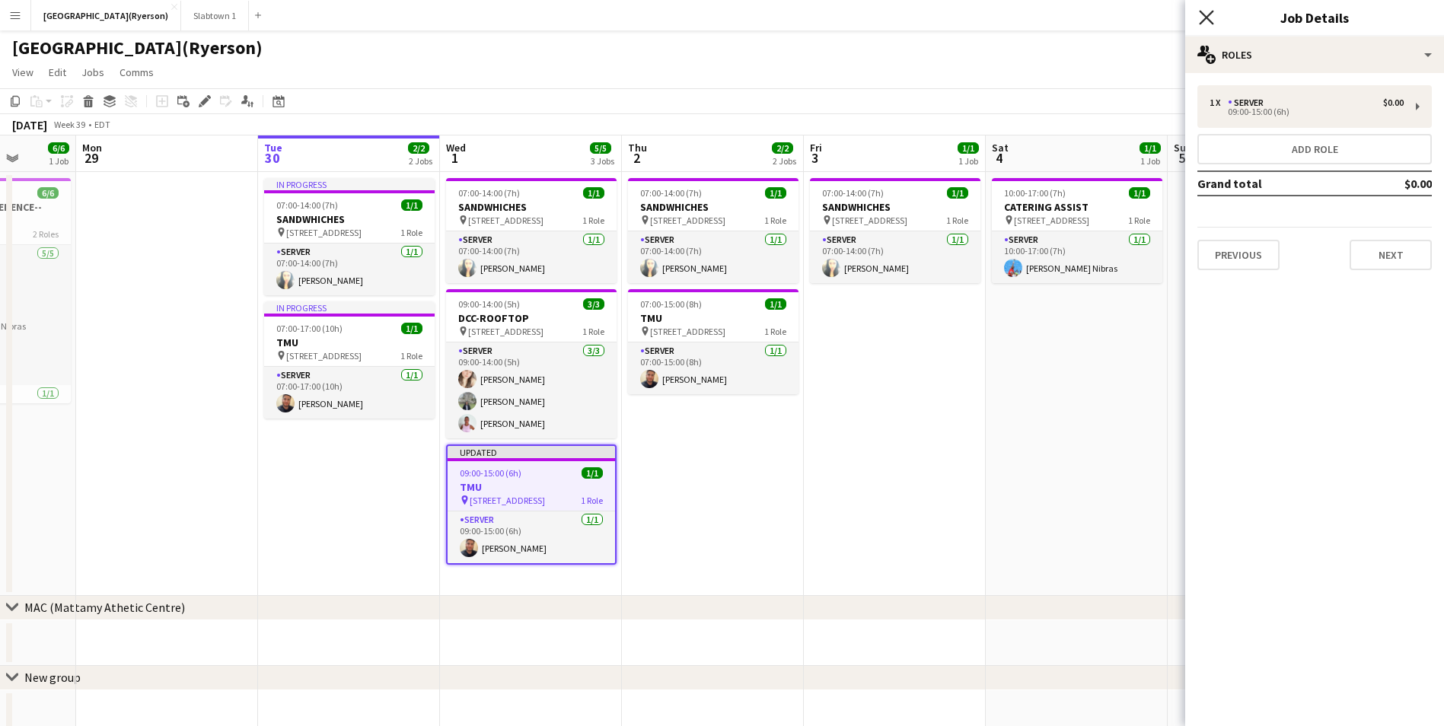
click at [1205, 18] on icon at bounding box center [1206, 17] width 14 height 14
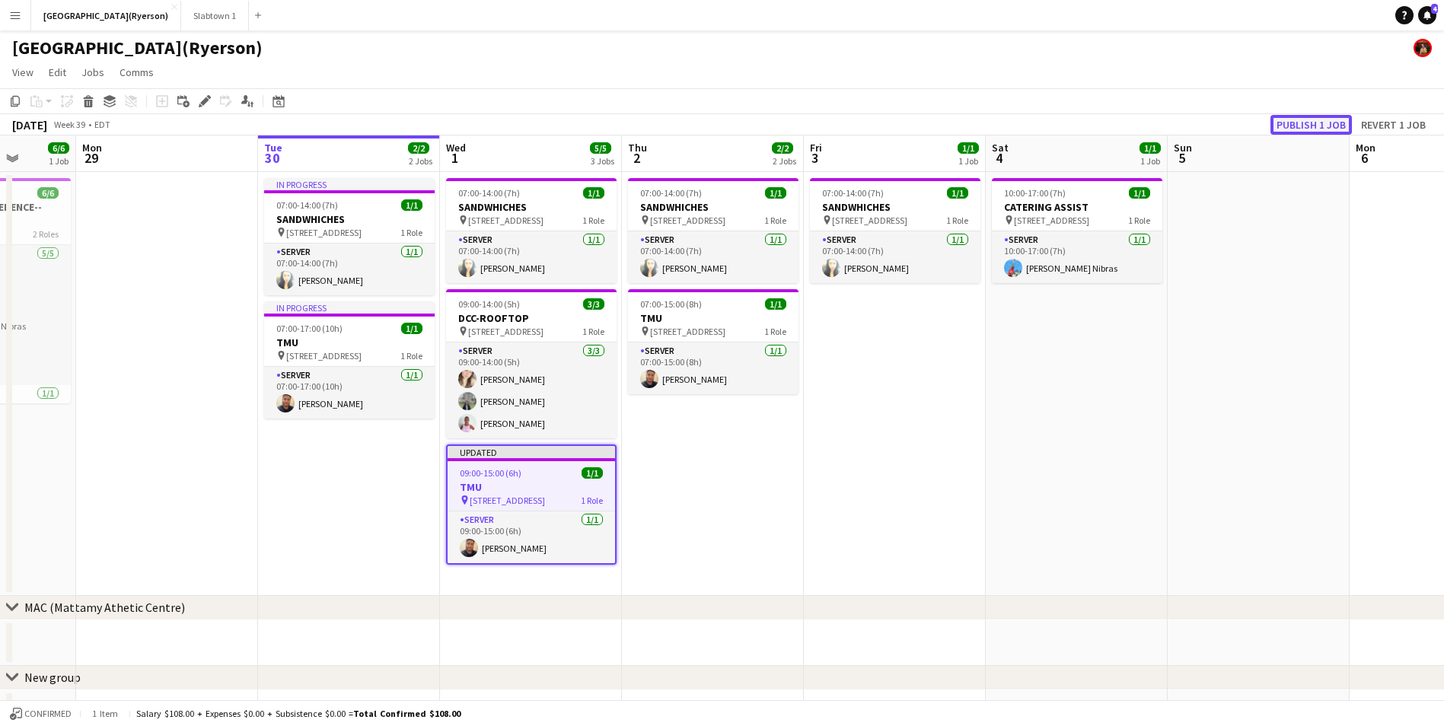
click at [1323, 133] on button "Publish 1 job" at bounding box center [1310, 125] width 81 height 20
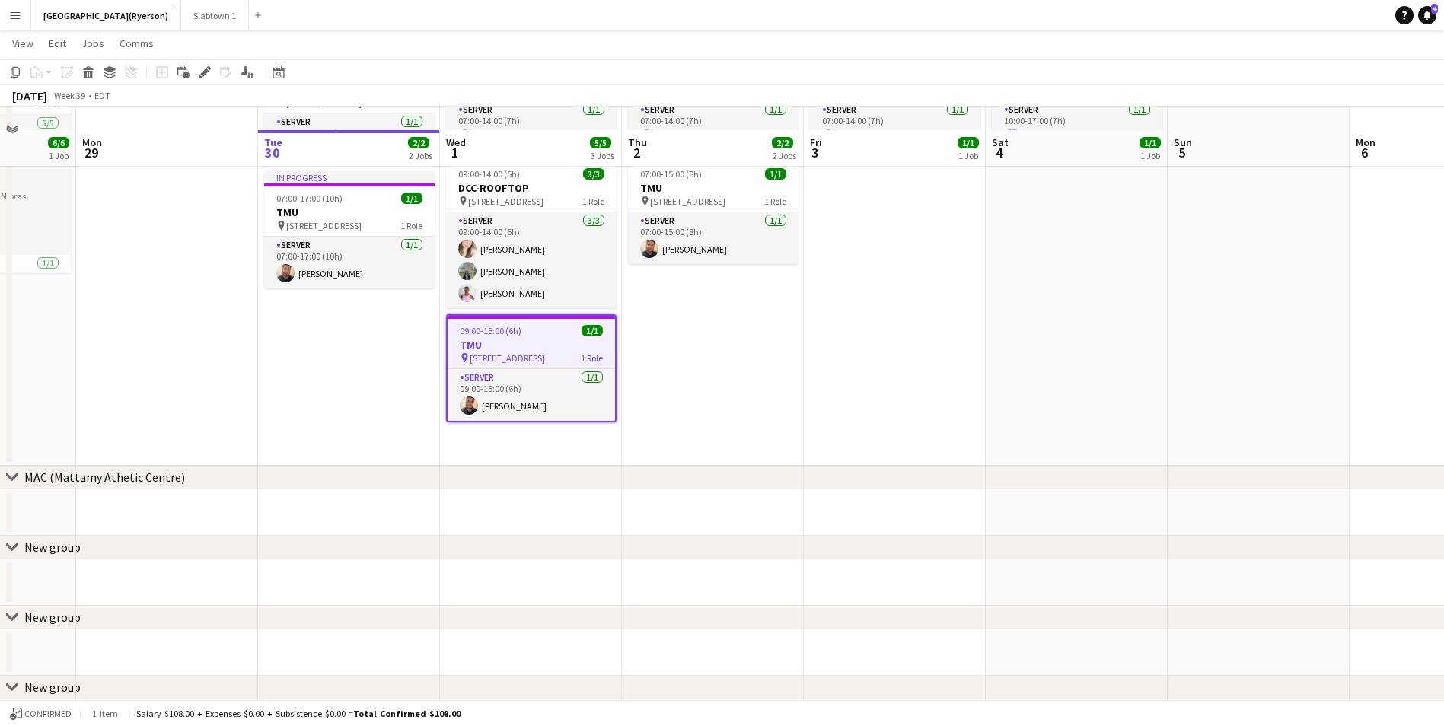
scroll to position [152, 0]
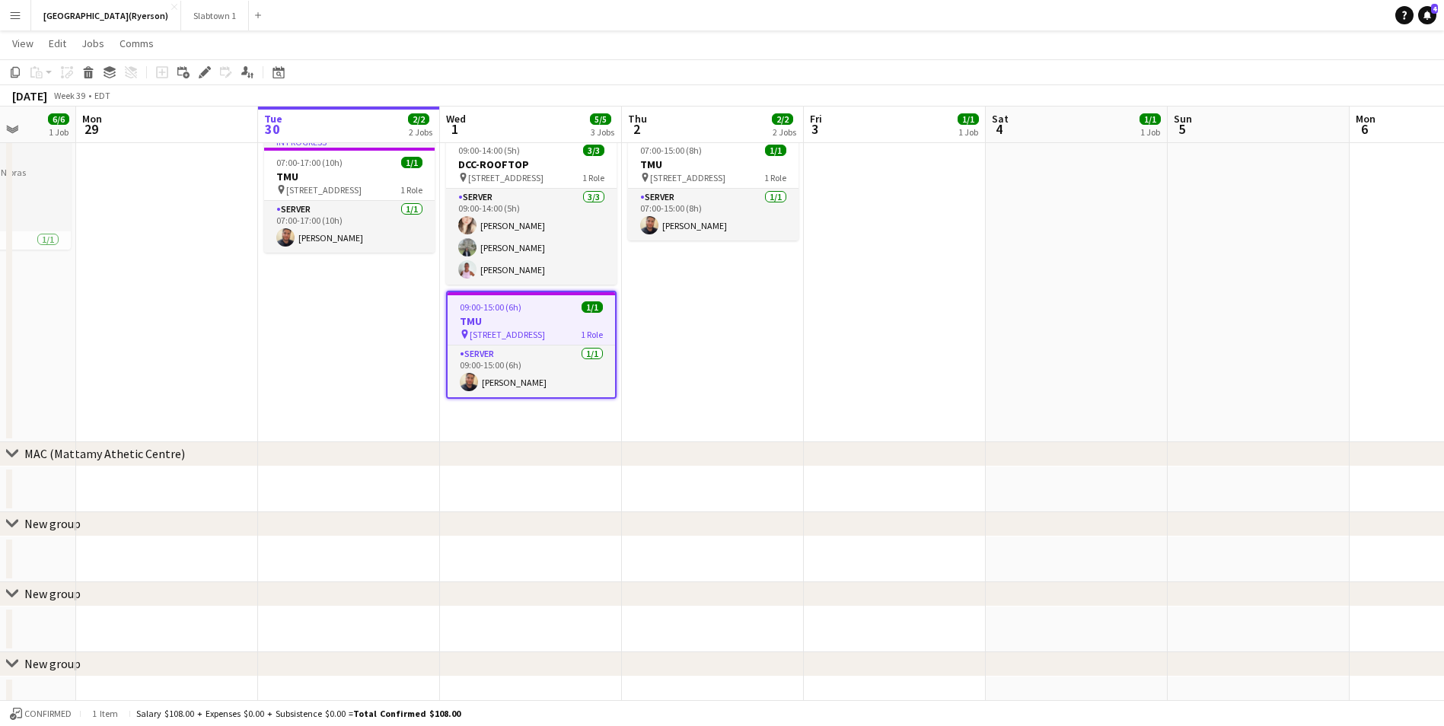
drag, startPoint x: 8, startPoint y: 18, endPoint x: 61, endPoint y: 36, distance: 56.1
click at [8, 18] on button "Menu" at bounding box center [15, 15] width 30 height 30
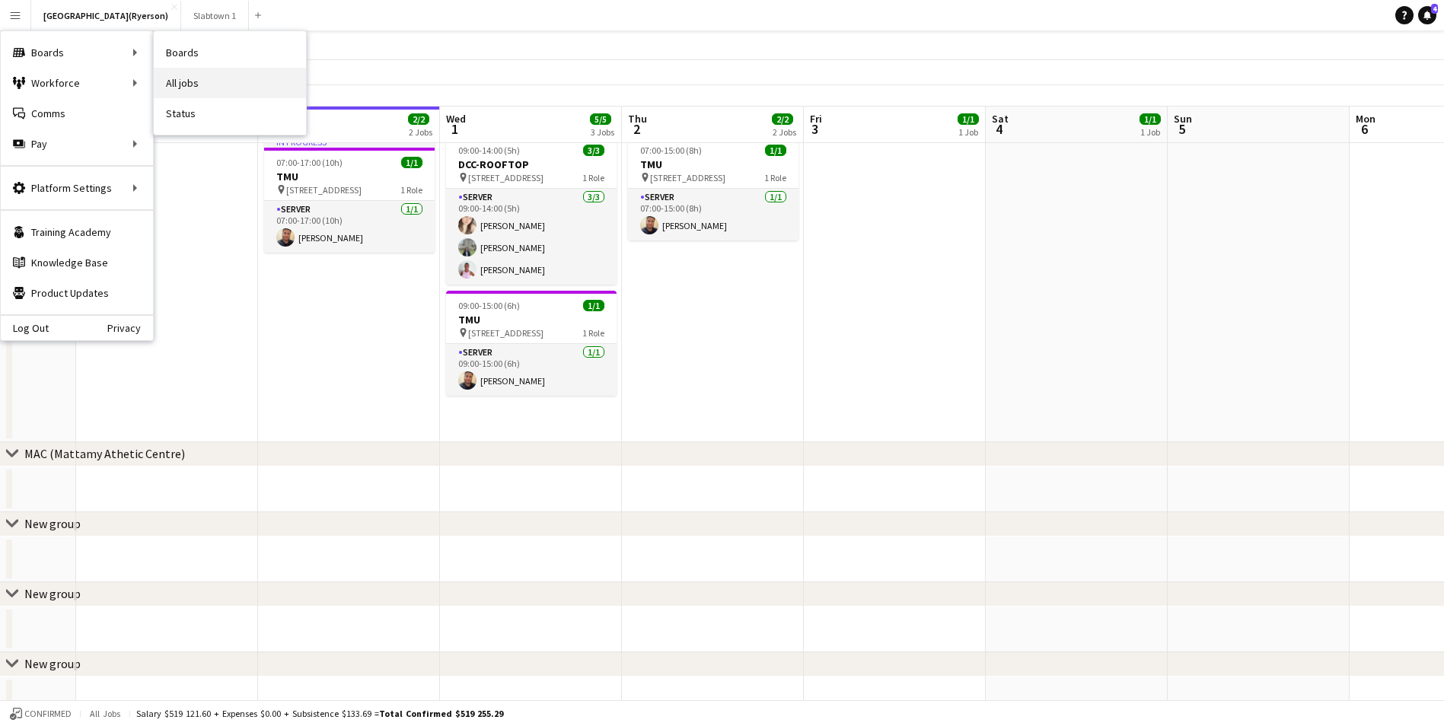
click at [189, 88] on link "All jobs" at bounding box center [230, 83] width 152 height 30
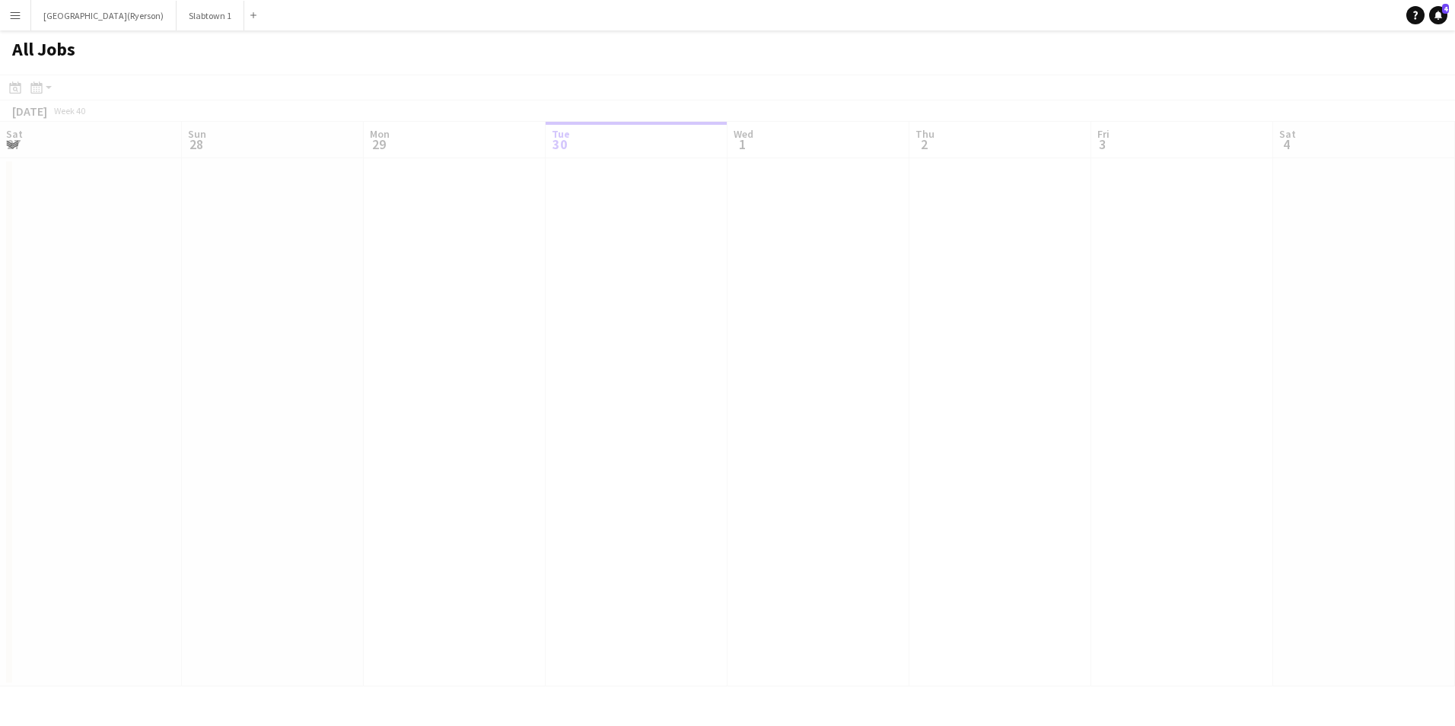
scroll to position [0, 364]
